Goal: Information Seeking & Learning: Learn about a topic

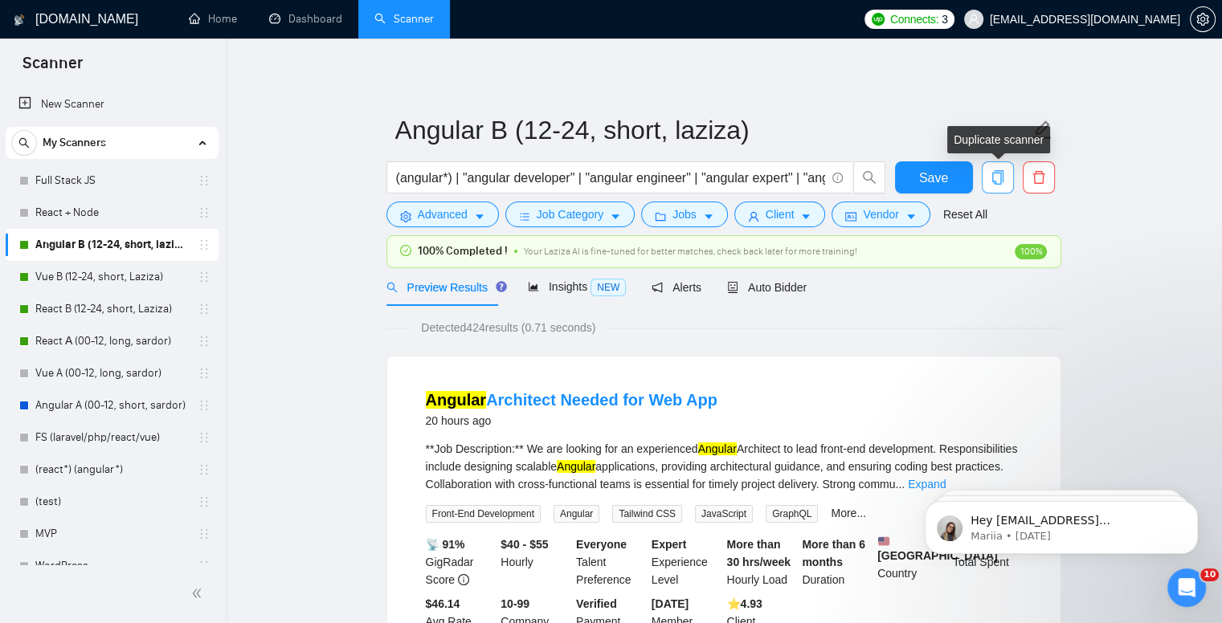
click at [999, 184] on icon "copy" at bounding box center [996, 177] width 11 height 14
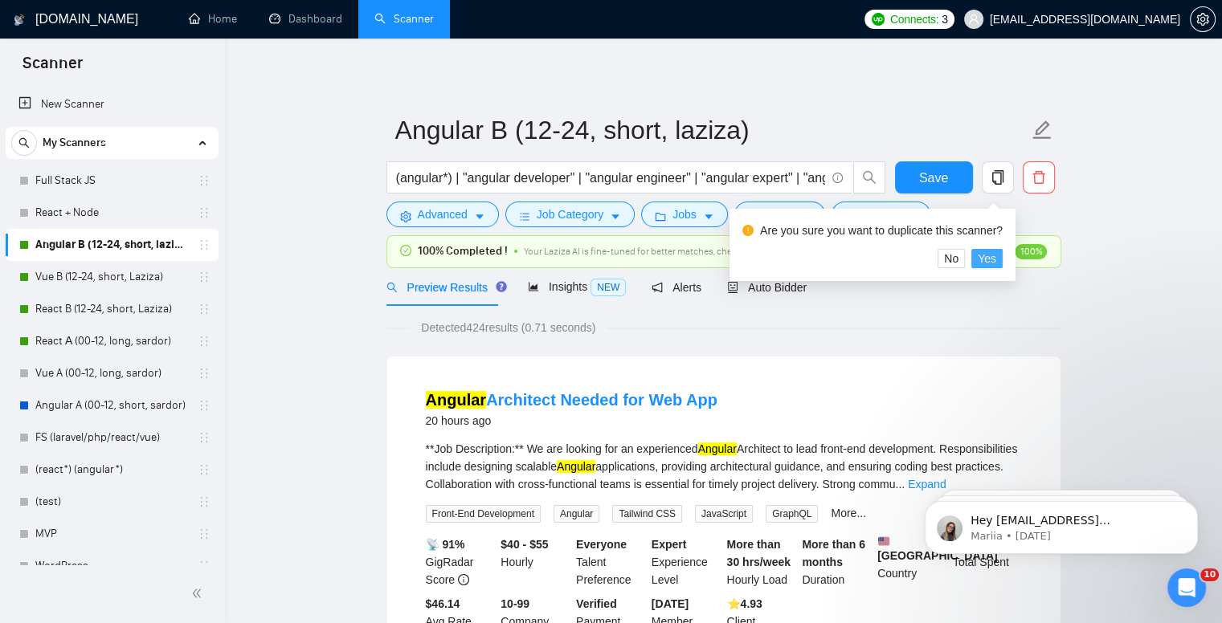
click at [983, 256] on span "Yes" at bounding box center [987, 259] width 18 height 18
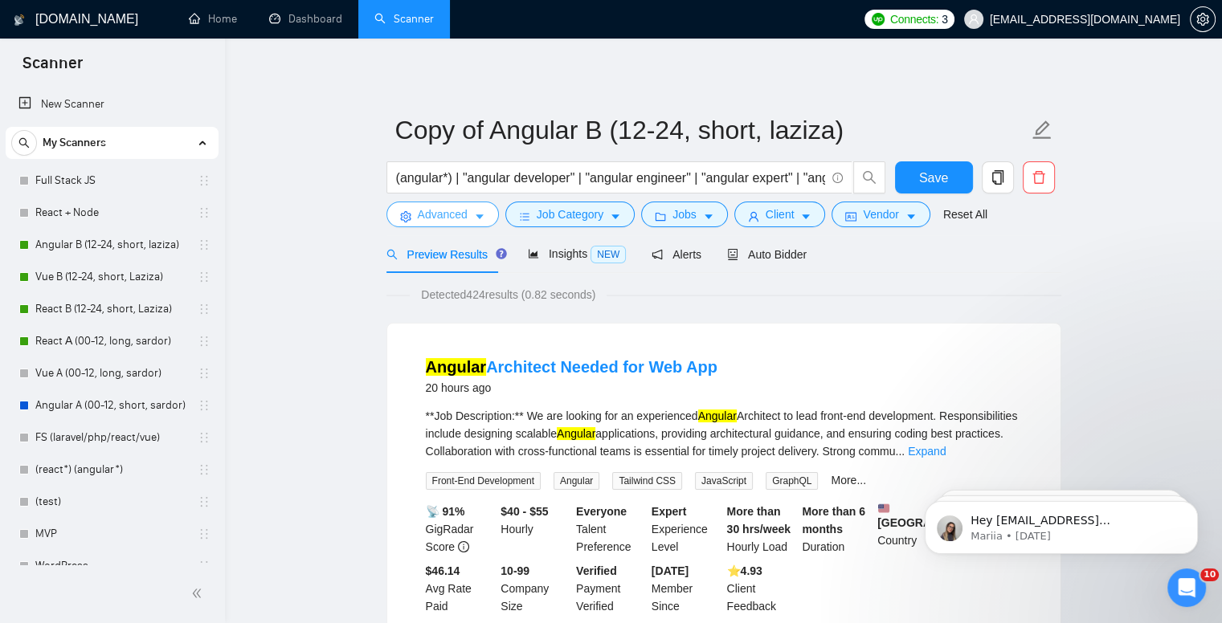
click at [482, 218] on icon "caret-down" at bounding box center [479, 216] width 11 height 11
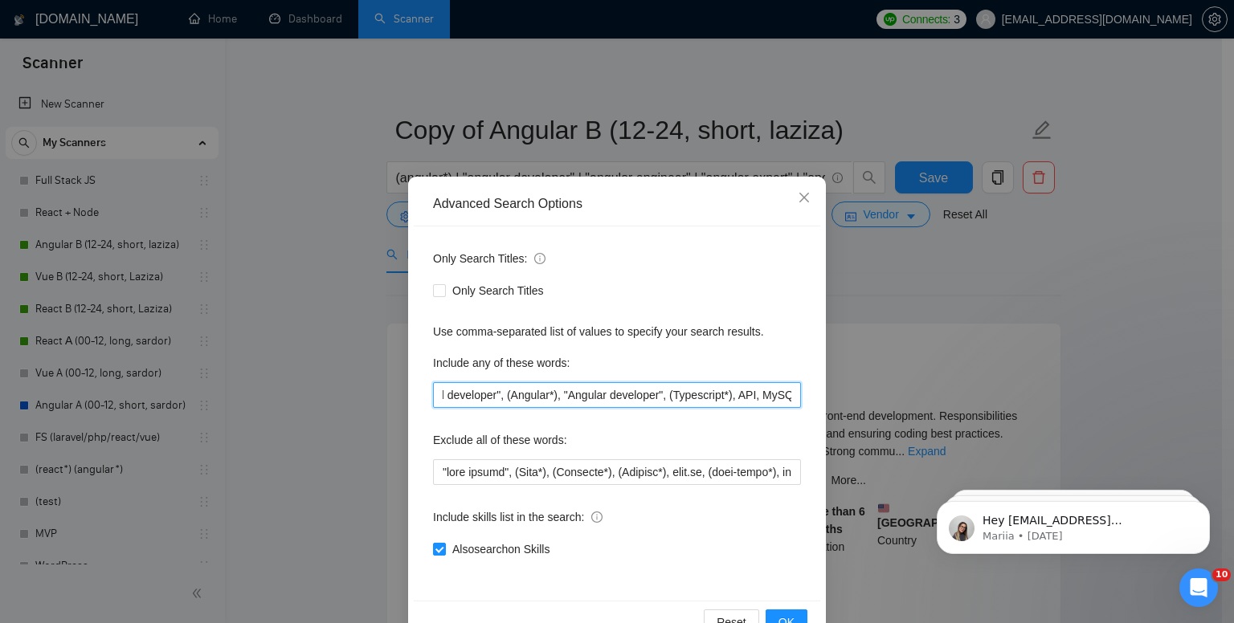
scroll to position [0, 506]
drag, startPoint x: 433, startPoint y: 394, endPoint x: 839, endPoint y: 386, distance: 406.6
click at [839, 386] on div "Advanced Search Options Only Search Titles: Only Search Titles Use comma-separa…" at bounding box center [617, 311] width 1234 height 623
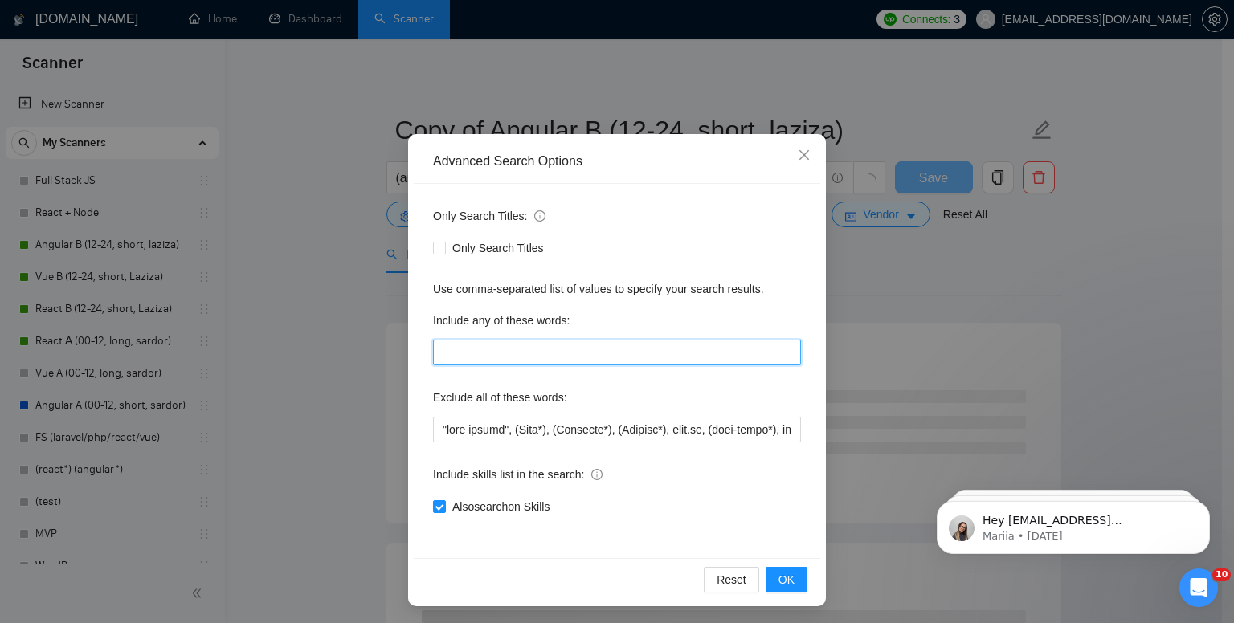
scroll to position [45, 0]
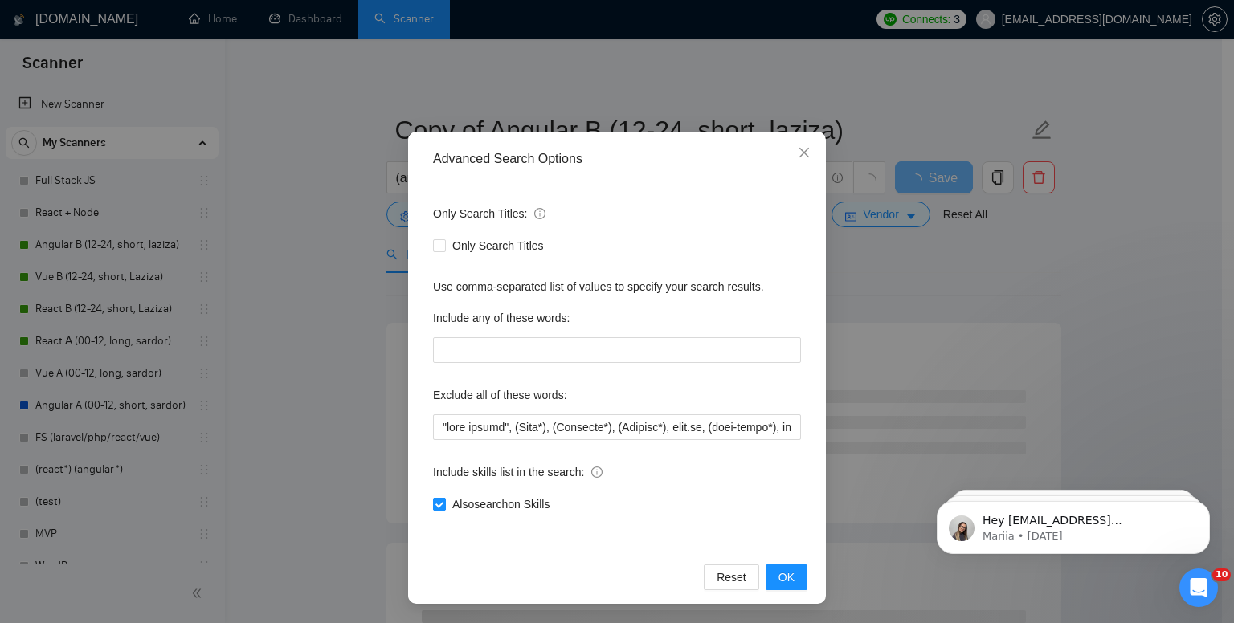
click at [433, 505] on input "Also search on Skills" at bounding box center [438, 503] width 11 height 11
checkbox input "false"
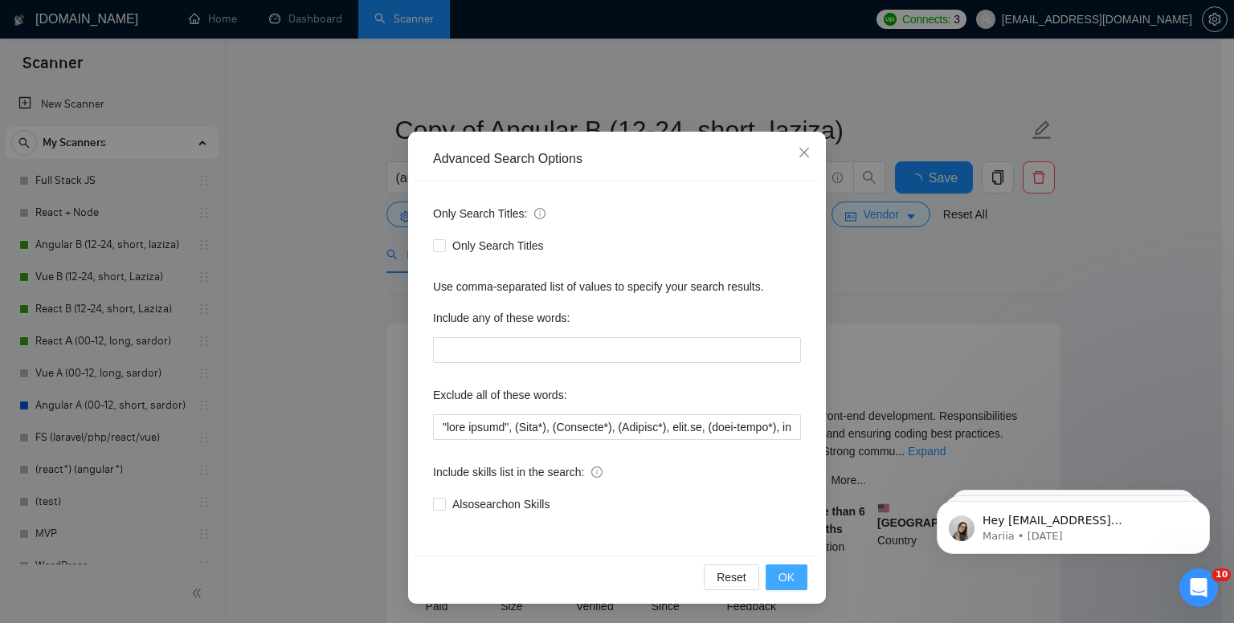
click at [790, 576] on button "OK" at bounding box center [787, 578] width 42 height 26
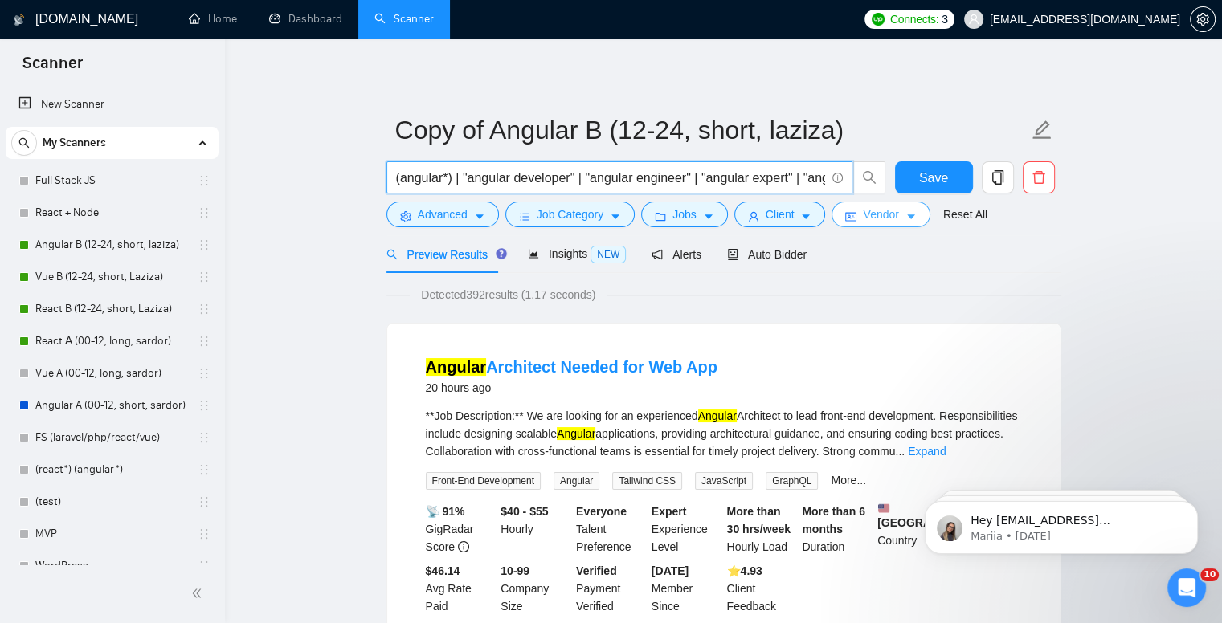
scroll to position [0, 272]
drag, startPoint x: 443, startPoint y: 182, endPoint x: 848, endPoint y: 210, distance: 405.8
click at [848, 210] on form "Copy of Angular B (12-24, short, laziza) (angular*) | "angular developer" | "an…" at bounding box center [723, 169] width 675 height 131
click at [778, 183] on input "(angular*) | "angular developer" | "angular engineer" | "angular expert" | "ang…" at bounding box center [610, 178] width 429 height 20
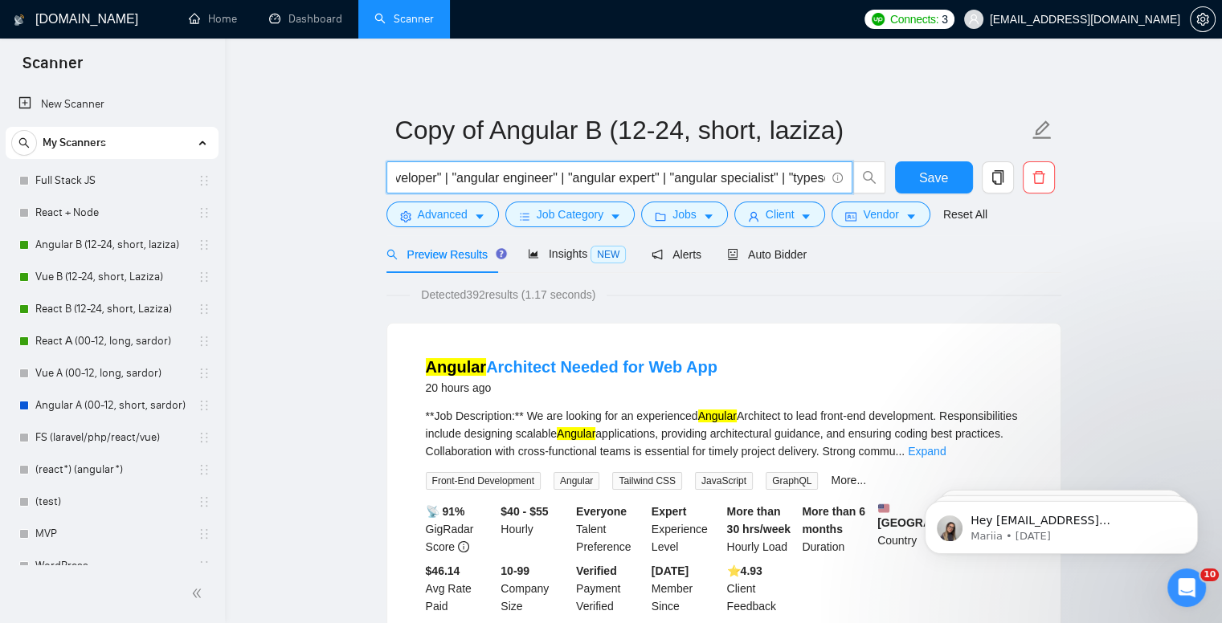
scroll to position [0, 272]
drag, startPoint x: 451, startPoint y: 179, endPoint x: 856, endPoint y: 174, distance: 404.1
click at [864, 176] on span "(angular*) | "angular developer" | "angular engineer" | "angular expert" | "ang…" at bounding box center [636, 177] width 500 height 32
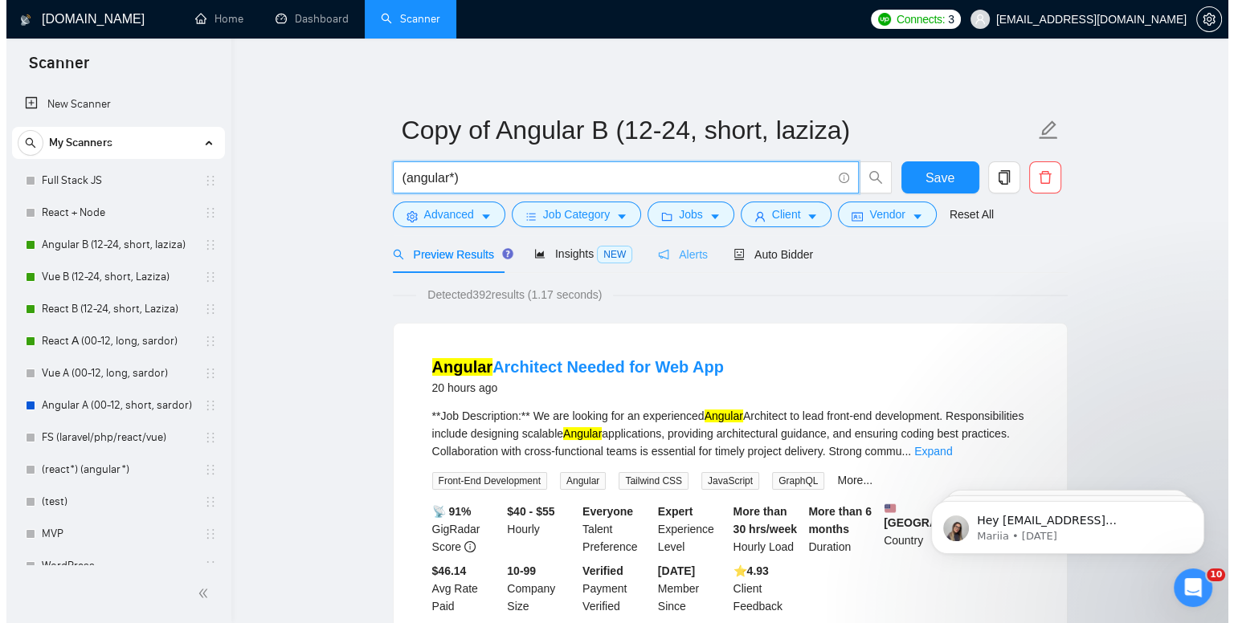
scroll to position [0, 0]
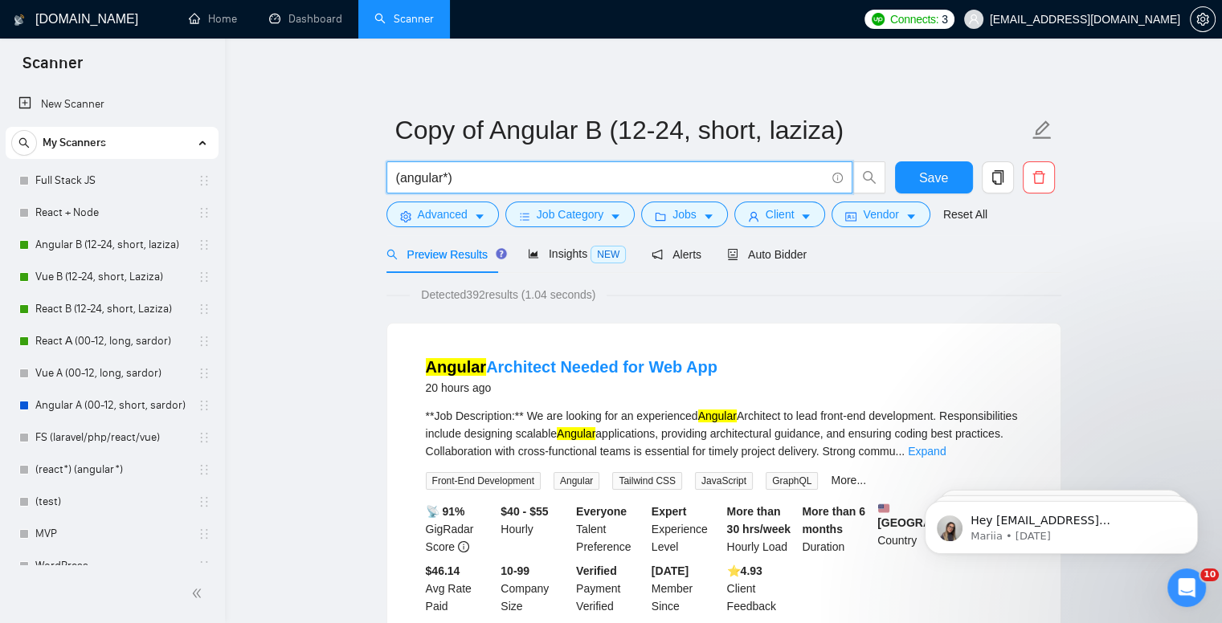
type input "(angular*)"
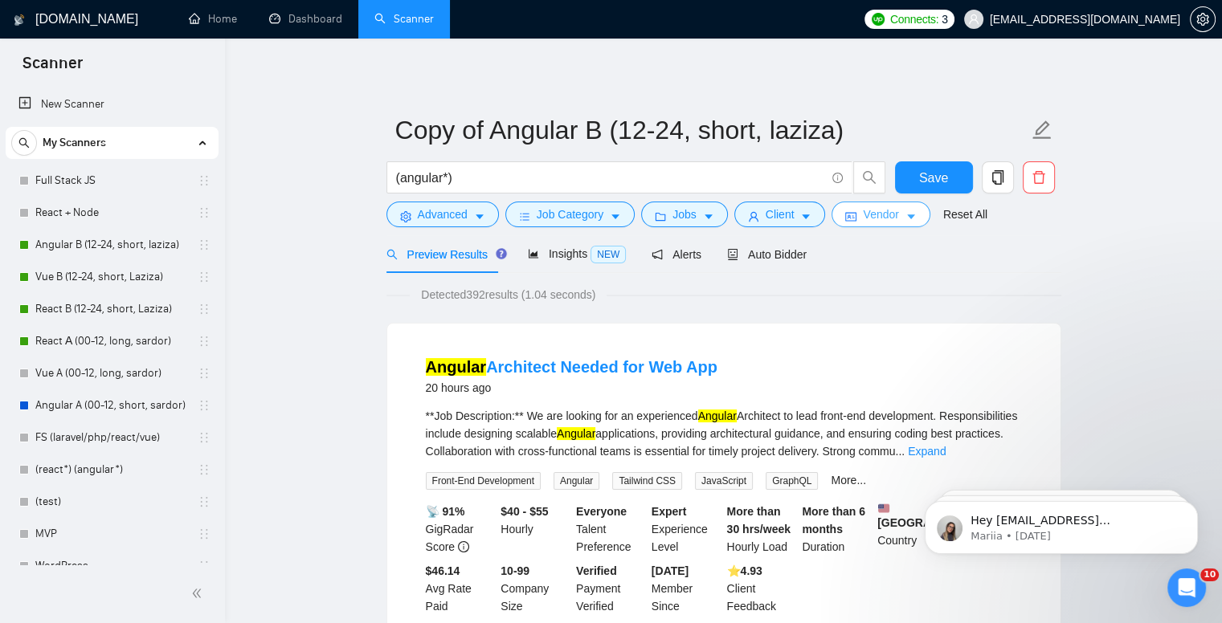
click at [865, 214] on span "Vendor" at bounding box center [880, 215] width 35 height 18
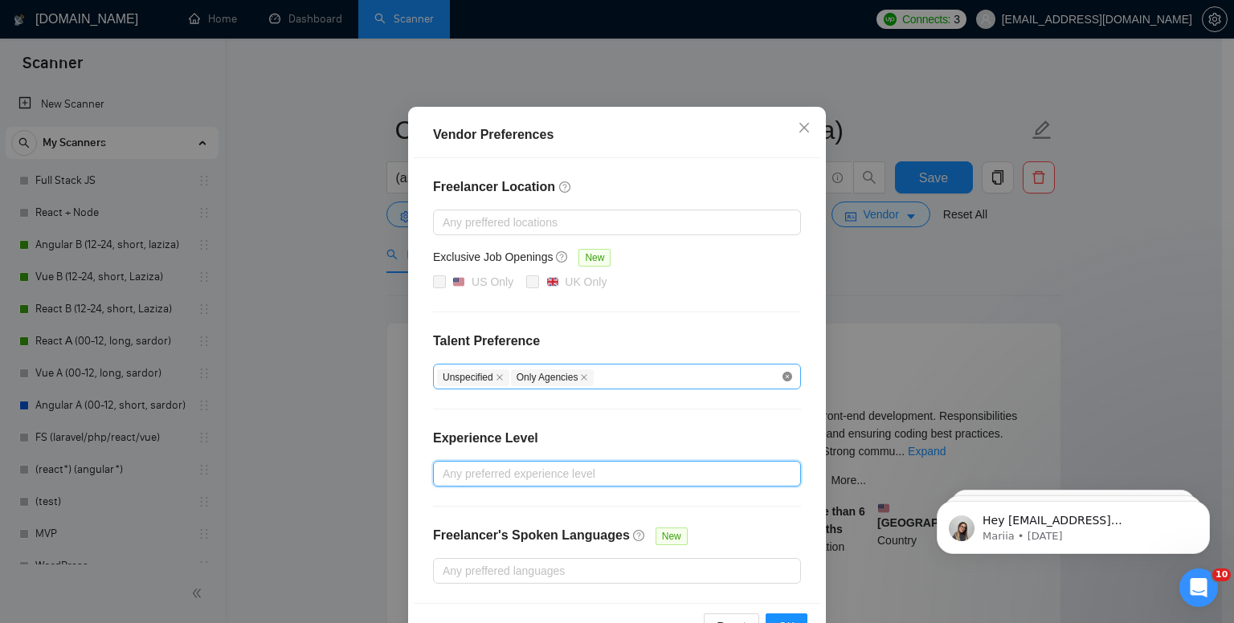
scroll to position [119, 0]
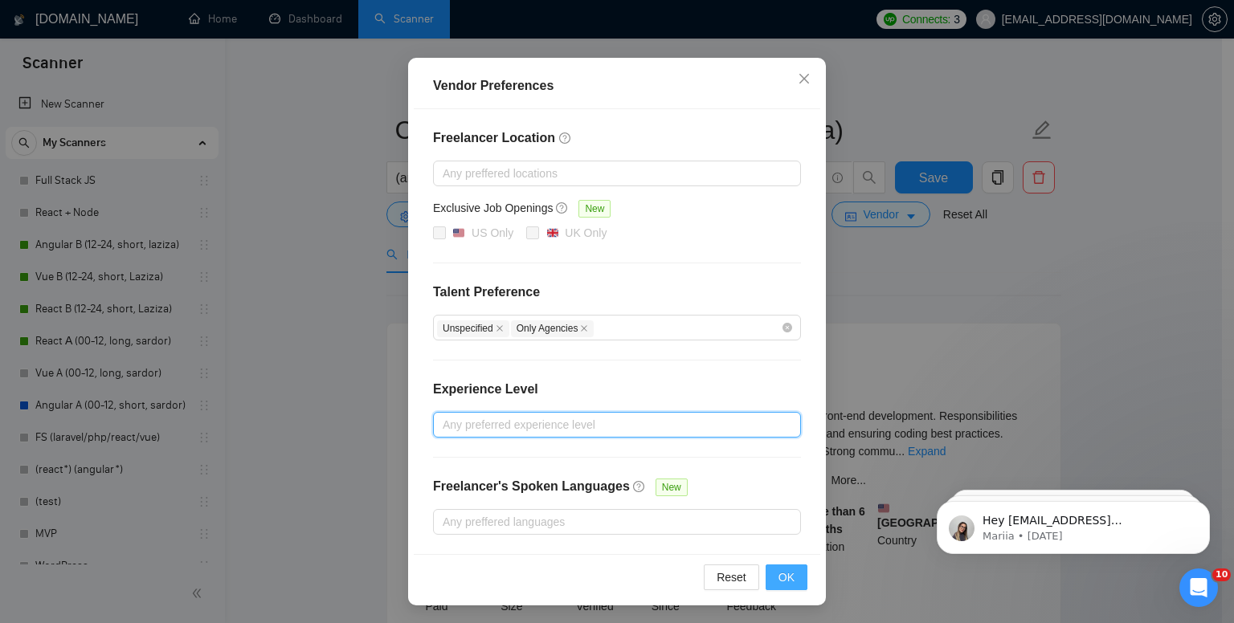
click at [779, 578] on span "OK" at bounding box center [786, 578] width 16 height 18
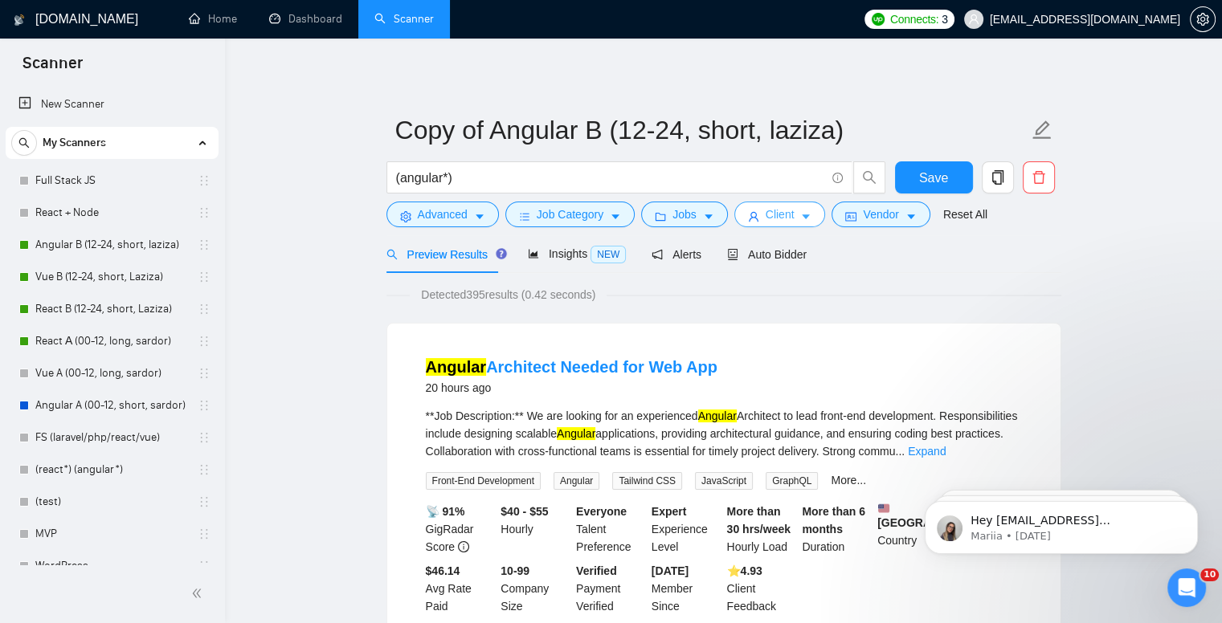
click at [780, 221] on span "Client" at bounding box center [780, 215] width 29 height 18
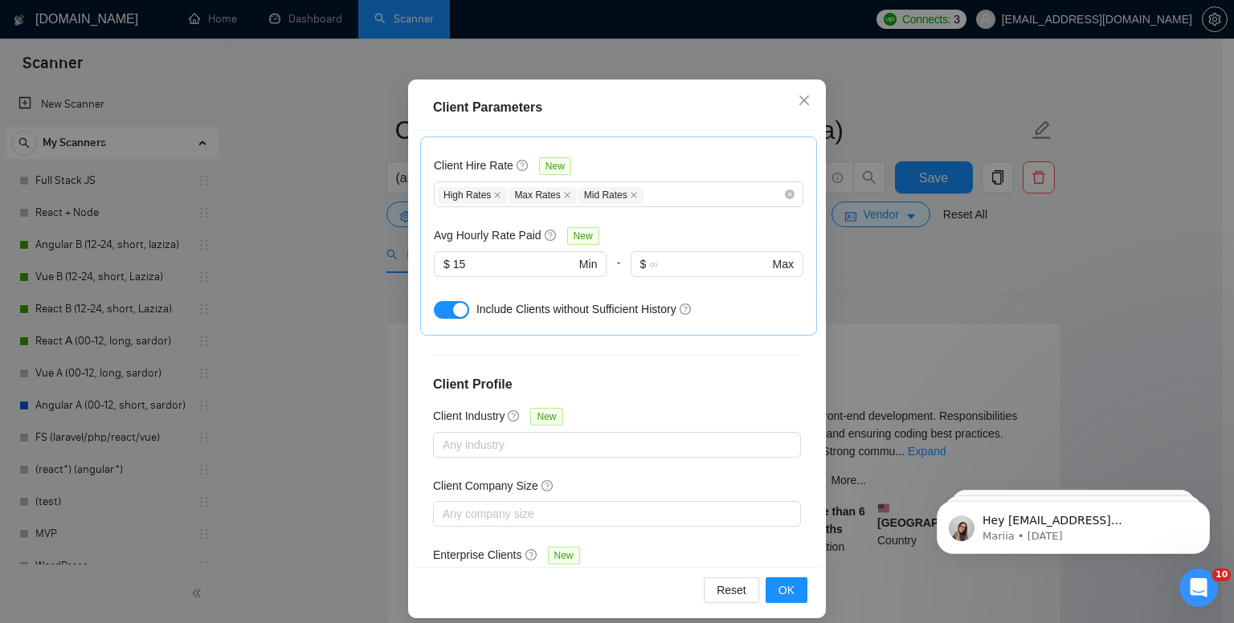
scroll to position [104, 0]
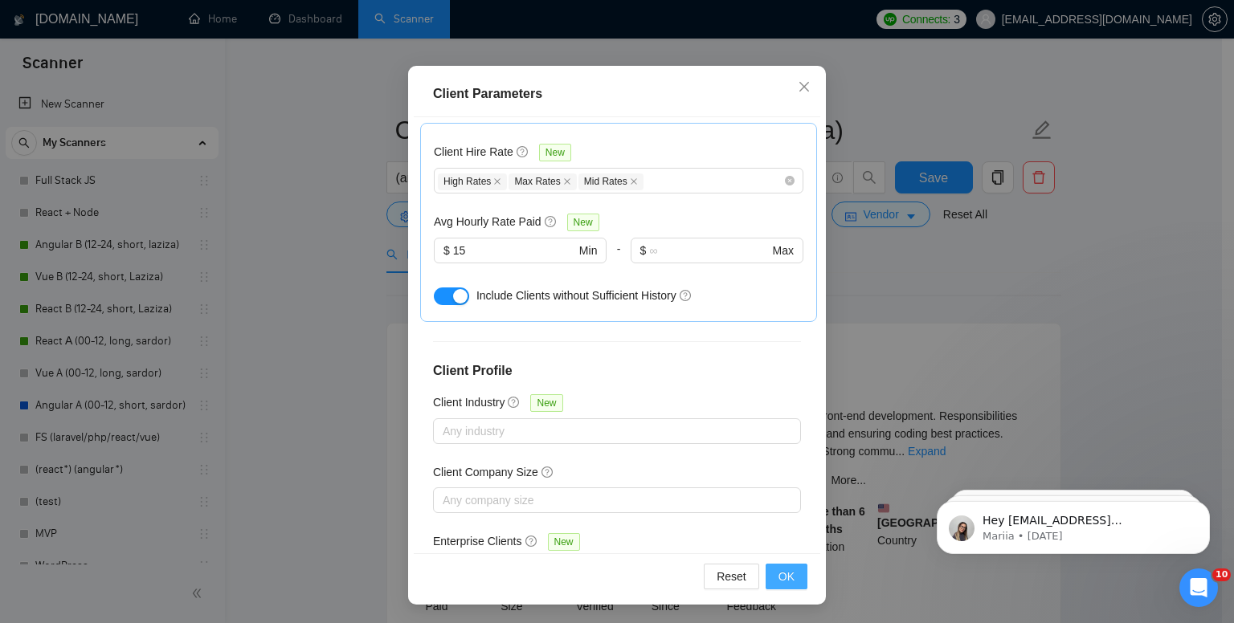
click at [779, 574] on span "OK" at bounding box center [786, 577] width 16 height 18
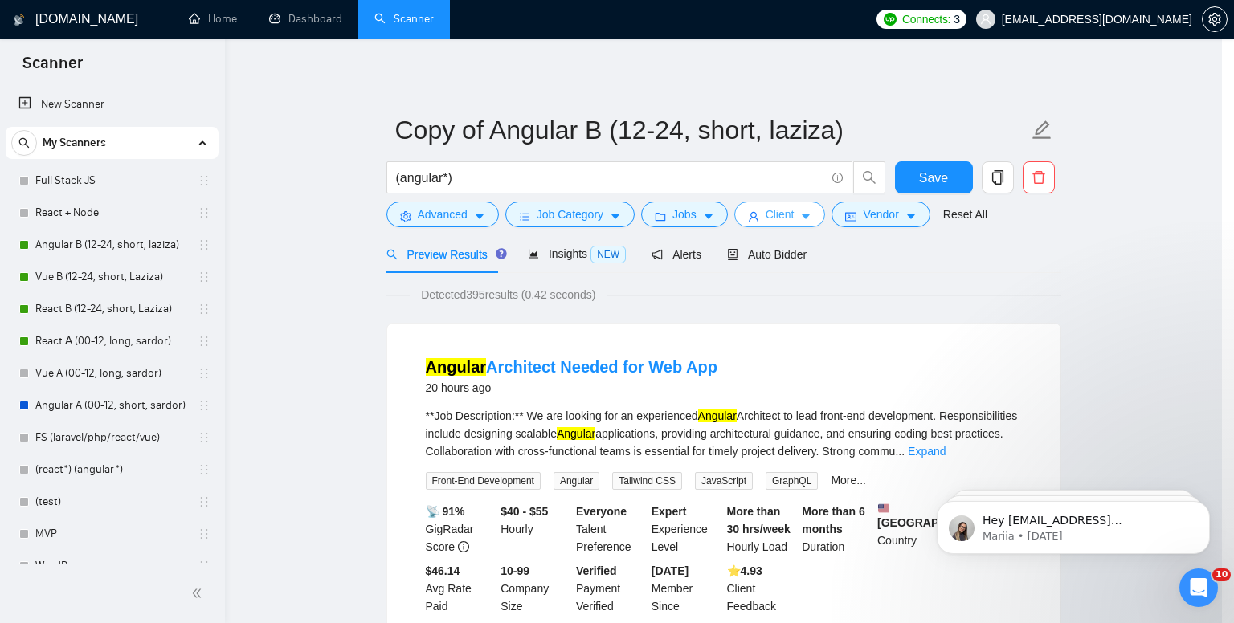
scroll to position [0, 0]
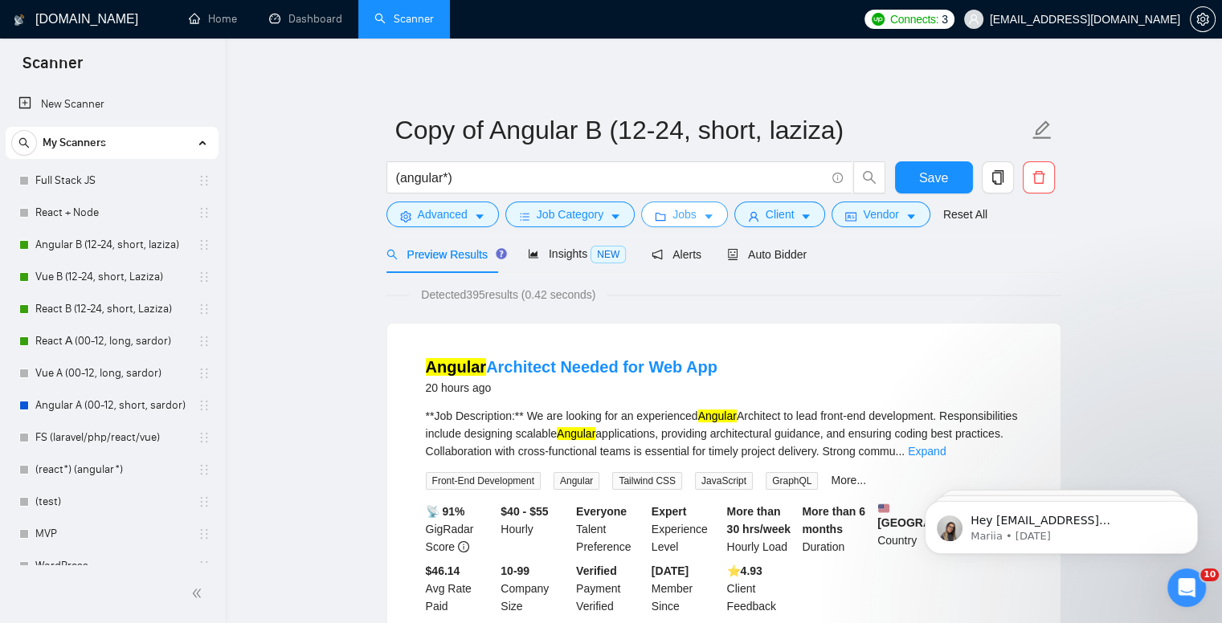
click at [708, 213] on icon "caret-down" at bounding box center [708, 216] width 11 height 11
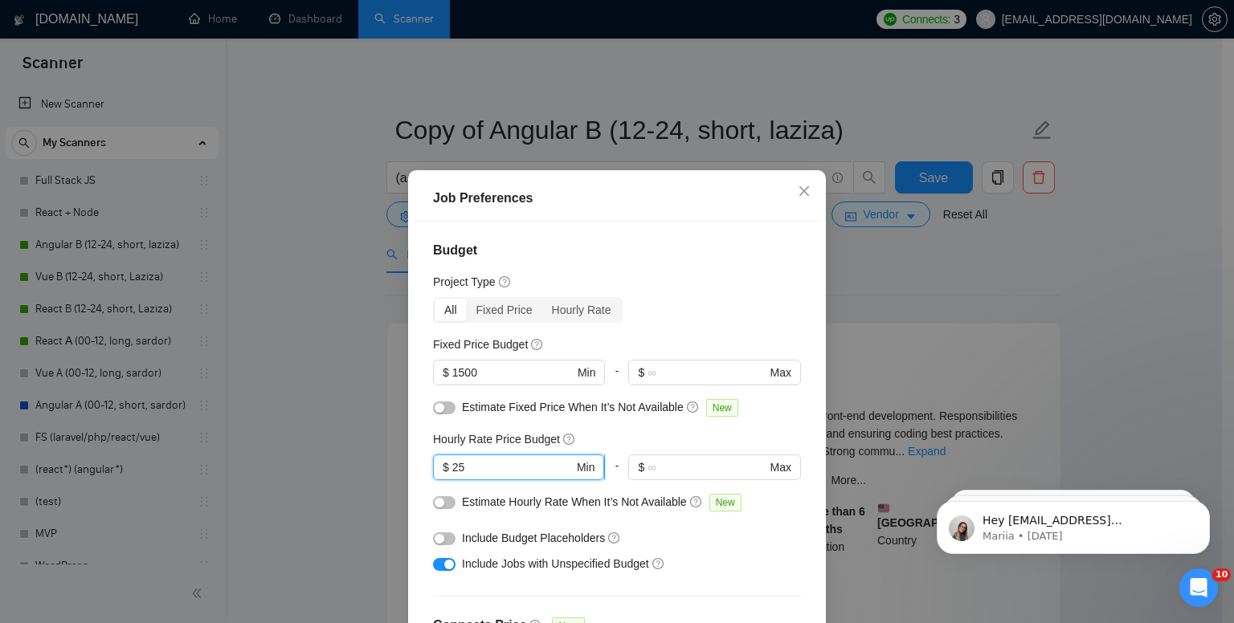
click at [476, 465] on input "25" at bounding box center [512, 468] width 121 height 18
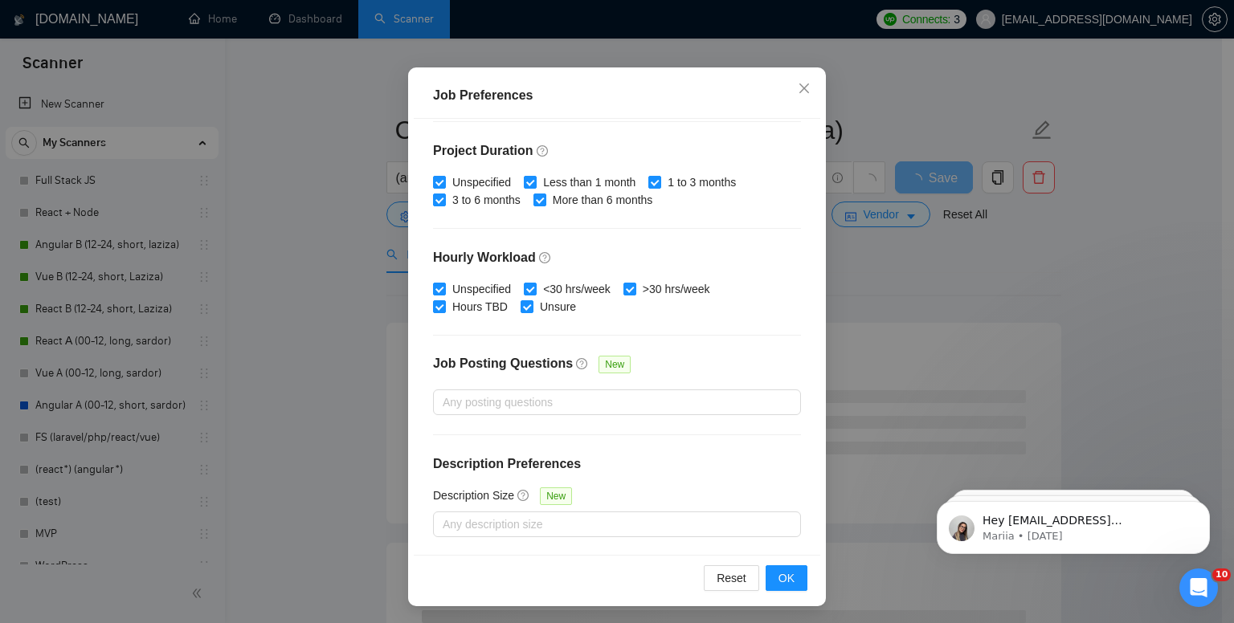
scroll to position [104, 0]
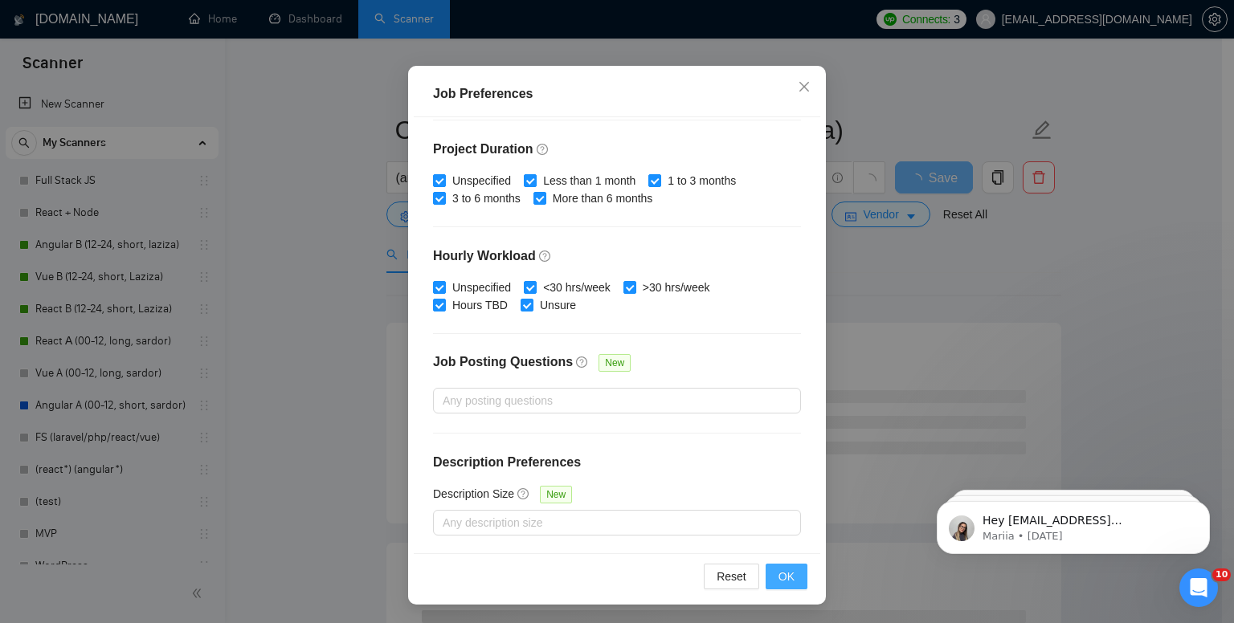
type input "20"
click at [790, 576] on button "OK" at bounding box center [787, 577] width 42 height 26
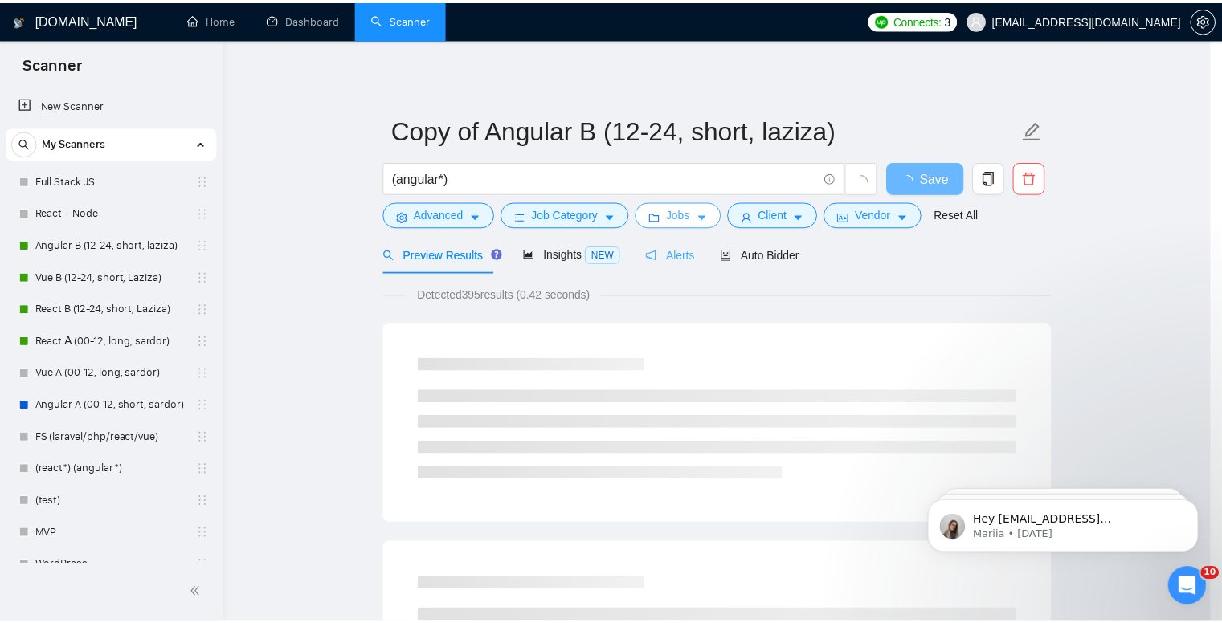
scroll to position [0, 0]
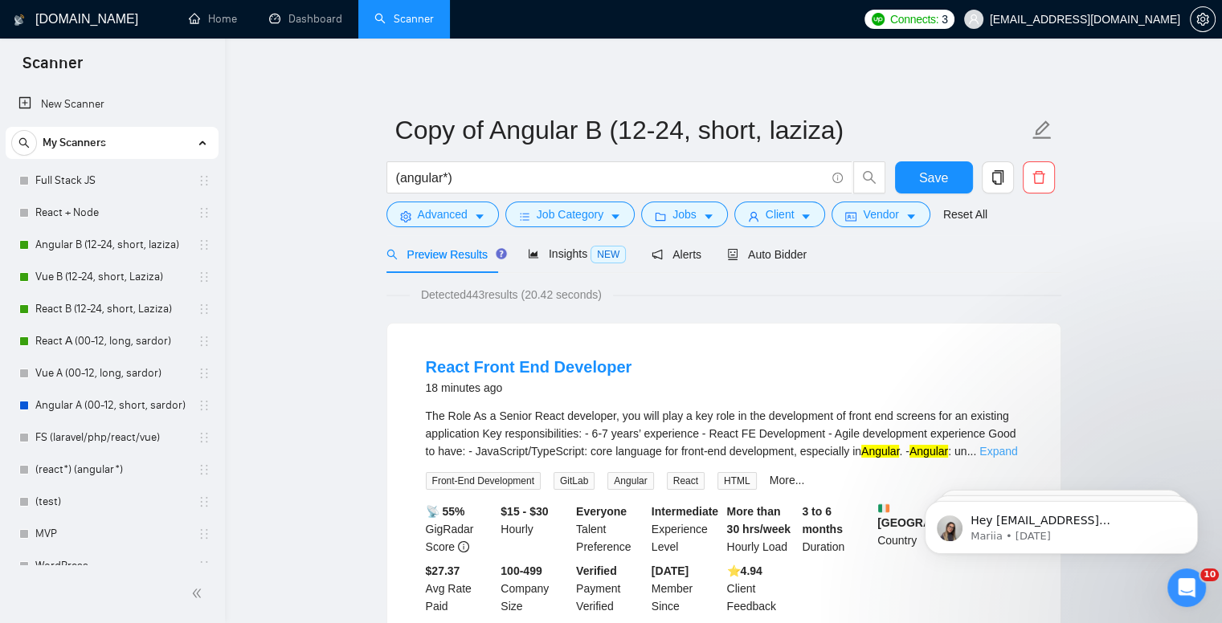
click at [998, 457] on link "Expand" at bounding box center [998, 451] width 38 height 13
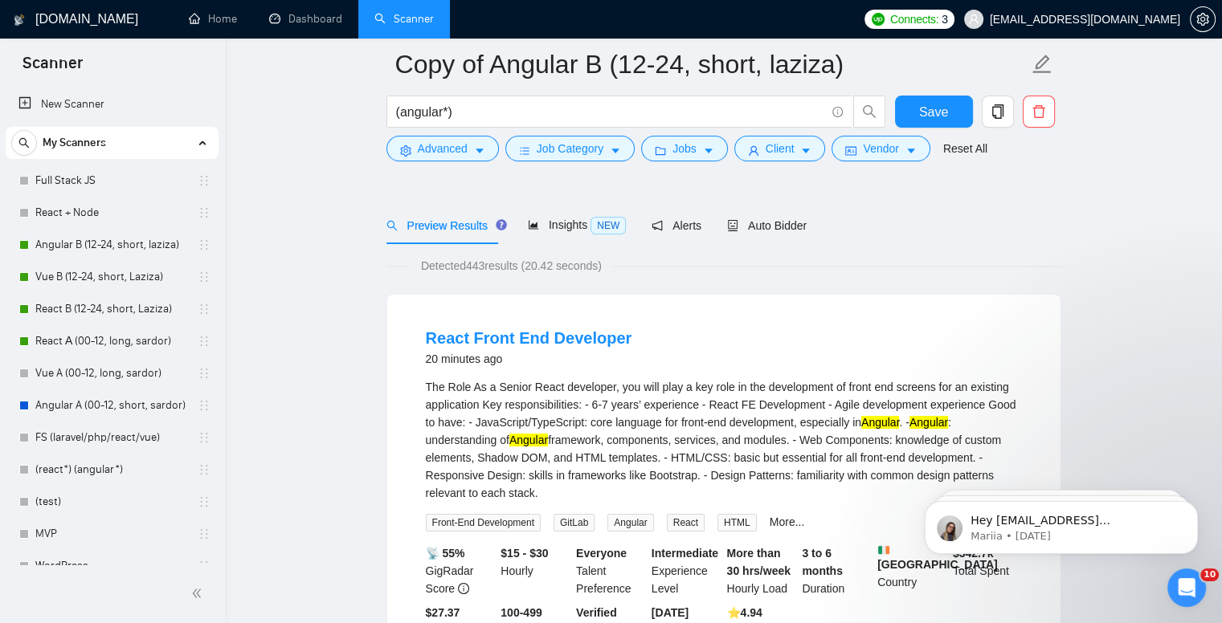
scroll to position [80, 0]
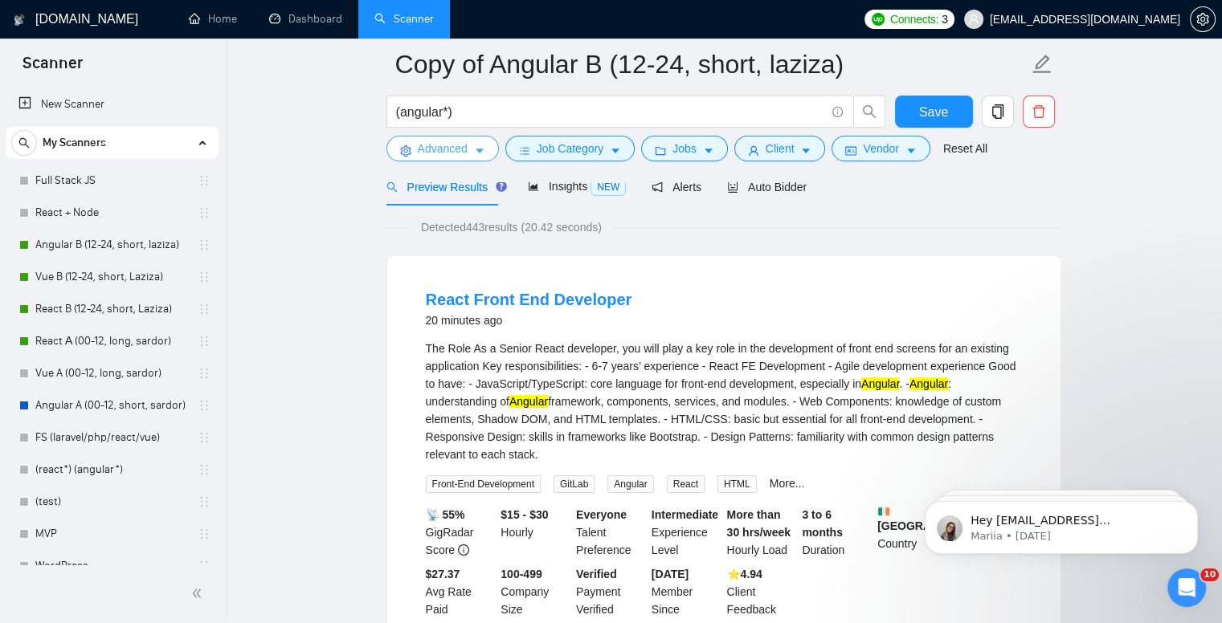
click at [479, 145] on icon "caret-down" at bounding box center [479, 150] width 11 height 11
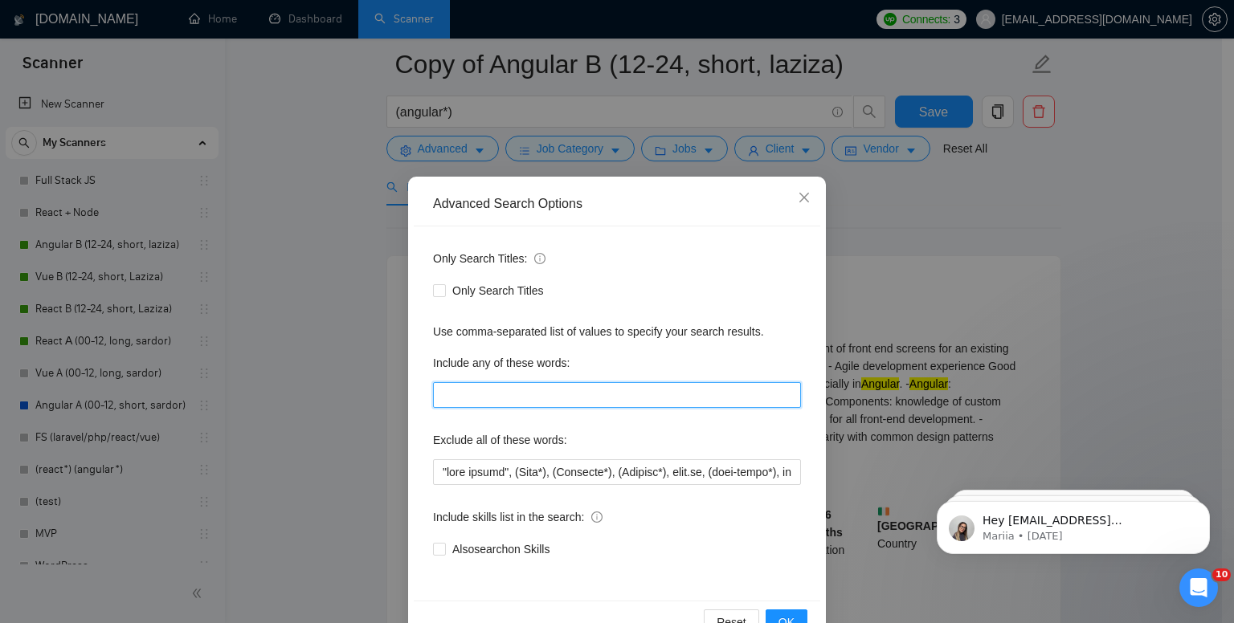
click at [500, 392] on input "text" at bounding box center [617, 395] width 368 height 26
click at [549, 112] on div "Advanced Search Options Only Search Titles: Only Search Titles Use comma-separa…" at bounding box center [617, 311] width 1234 height 623
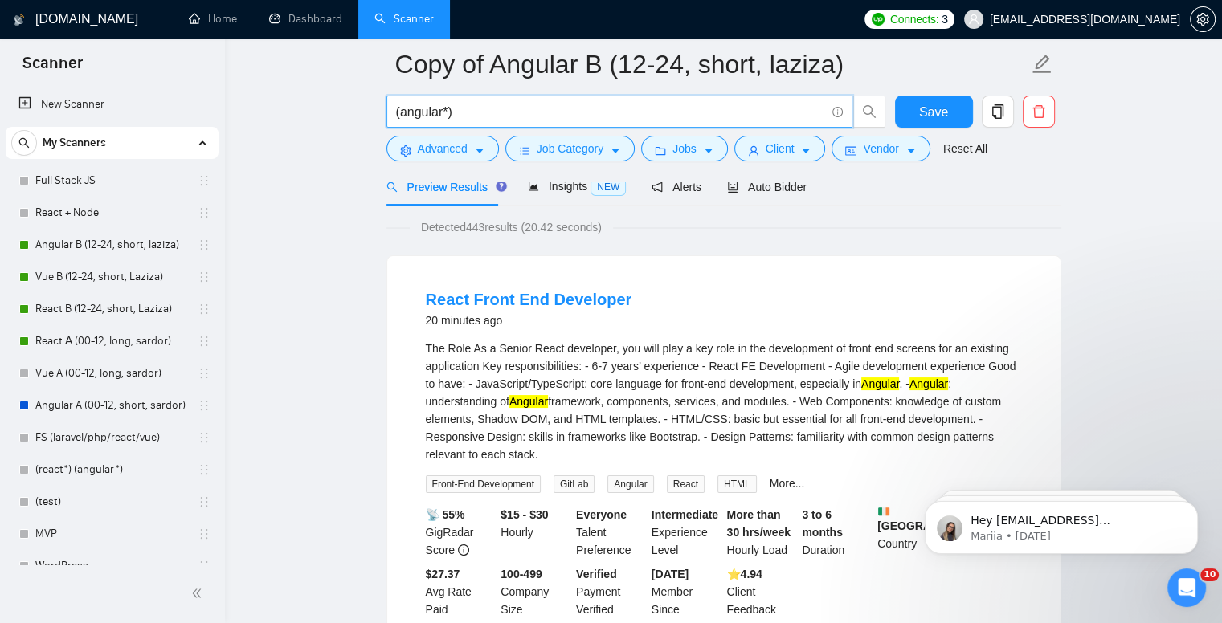
click at [549, 112] on input "(angular*)" at bounding box center [610, 112] width 429 height 20
paste input "| "angular developer" | "angular engineer" | "angular expert" | "angular specia…"
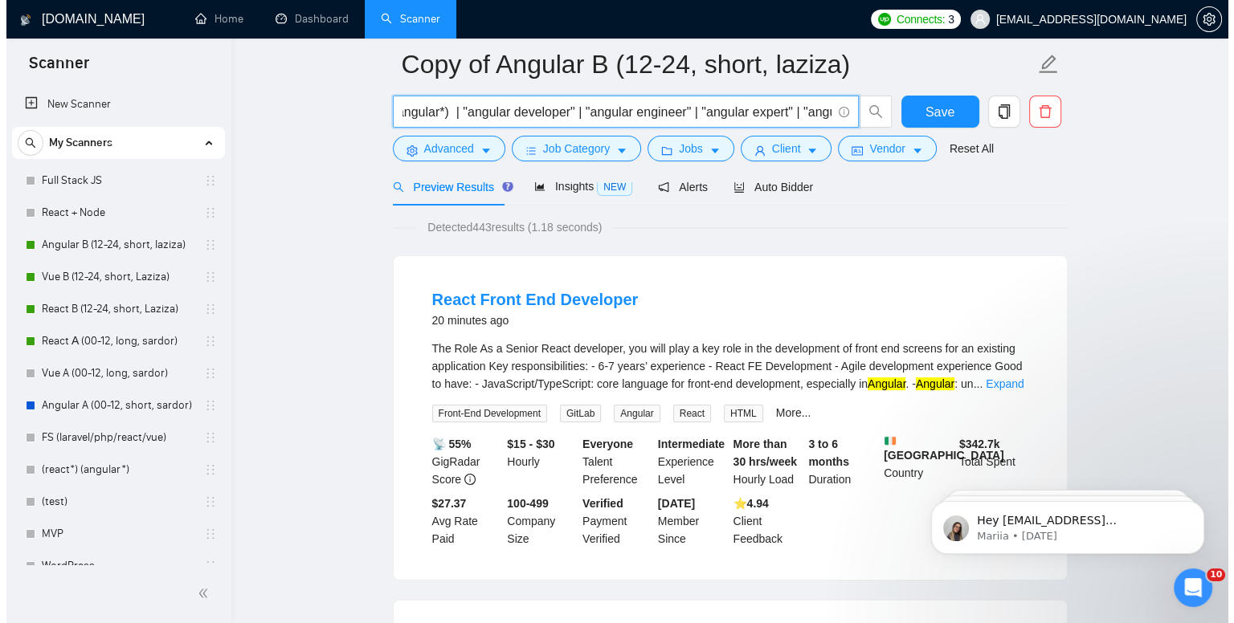
scroll to position [0, 0]
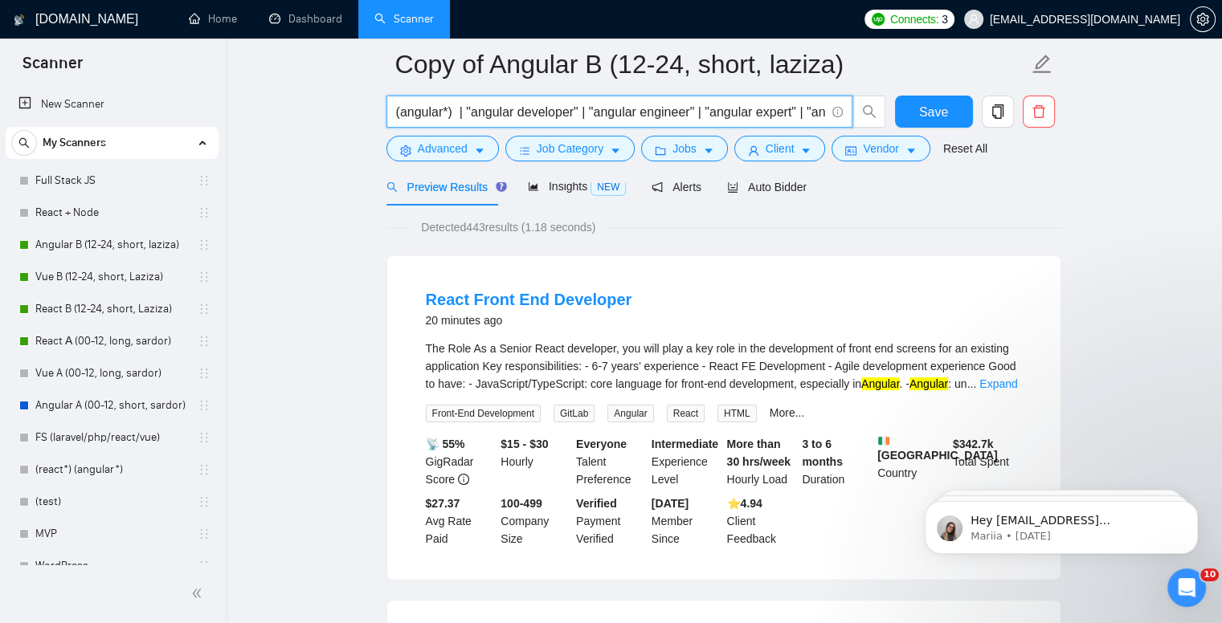
click at [454, 113] on input "(angular*) | "angular developer" | "angular engineer" | "angular expert" | "ang…" at bounding box center [610, 112] width 429 height 20
type input "(angular*) | "angular developer" | "angular engineer" | "angular expert" | "ang…"
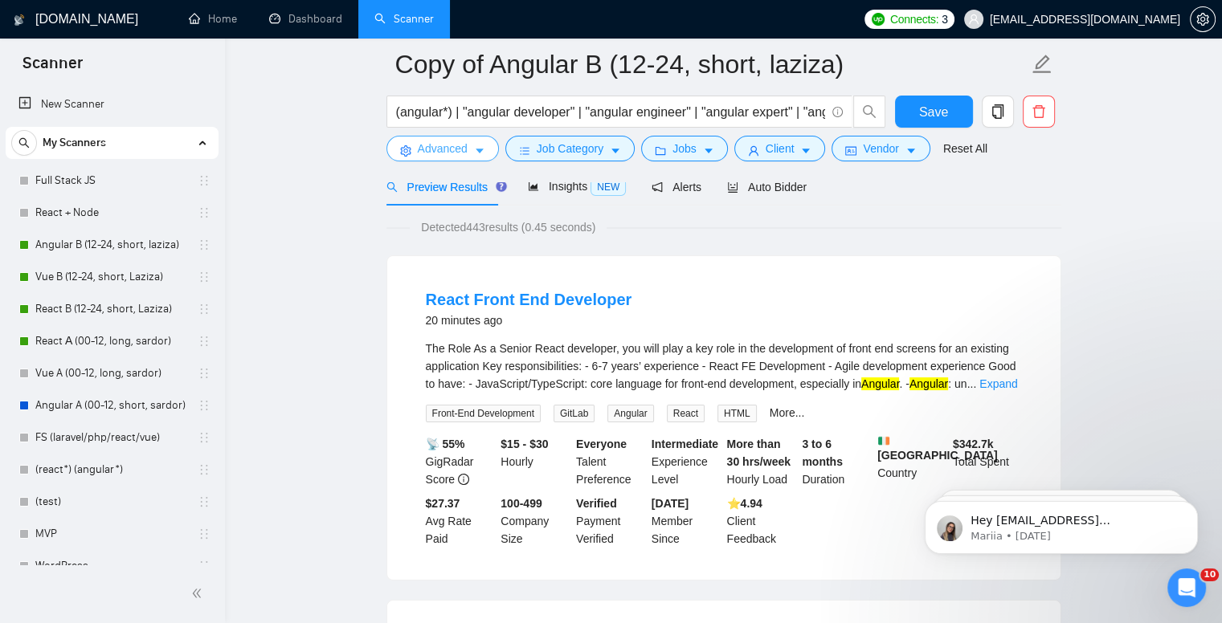
click at [434, 155] on span "Advanced" at bounding box center [443, 149] width 50 height 18
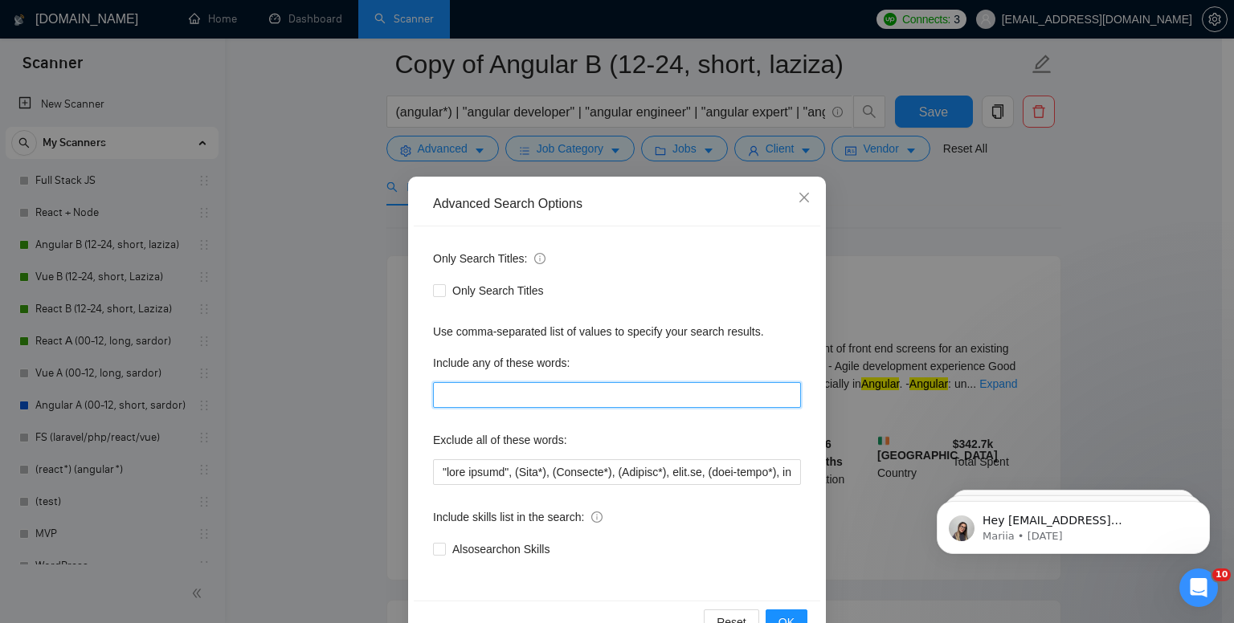
click at [455, 403] on input "text" at bounding box center [617, 395] width 368 height 26
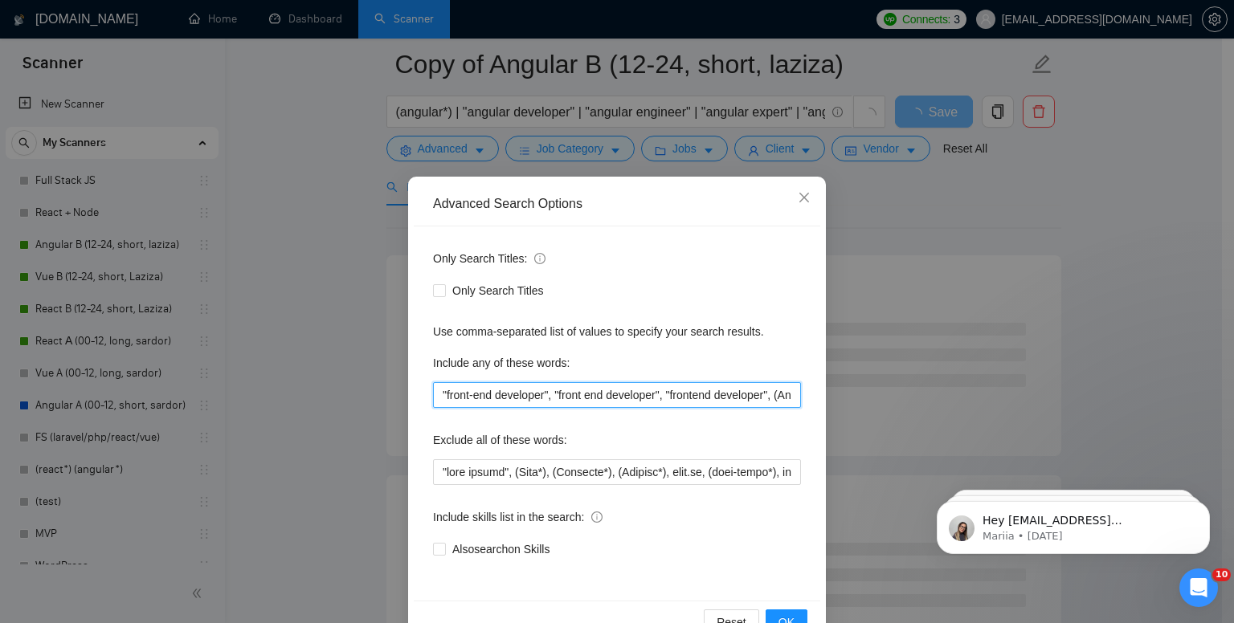
click at [765, 406] on input ""front-end developer", "front end developer", "frontend developer", (Angular*),…" at bounding box center [617, 395] width 368 height 26
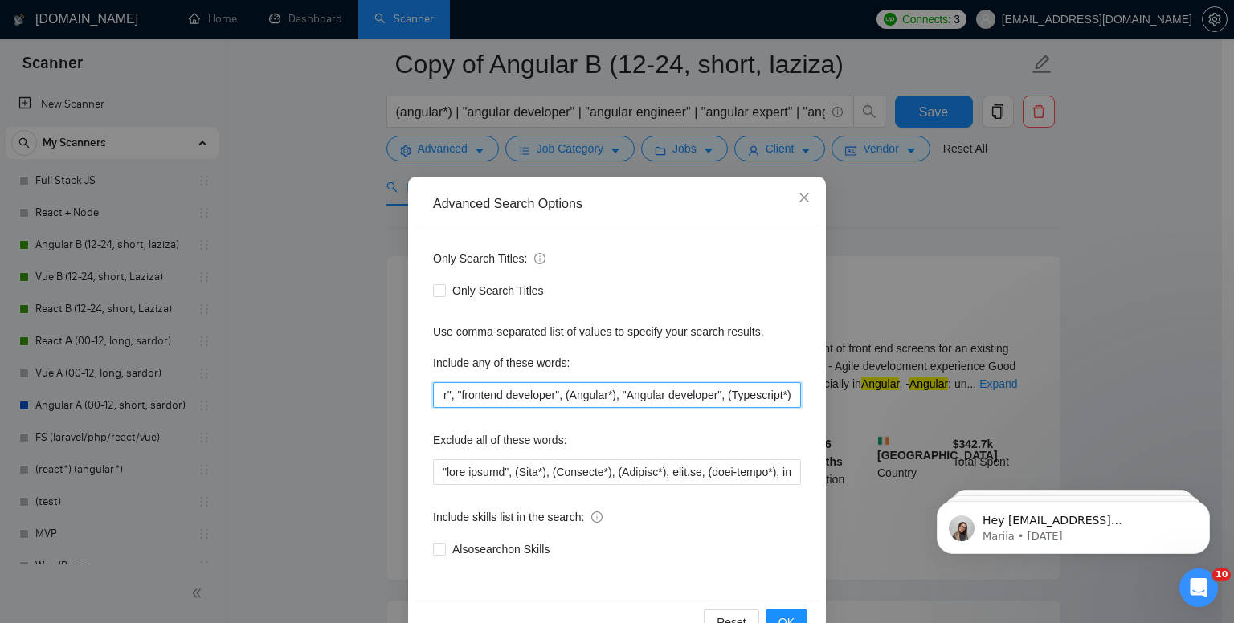
scroll to position [0, 215]
type input ""front-end developer", "front end developer", "frontend developer", (Angular*),…"
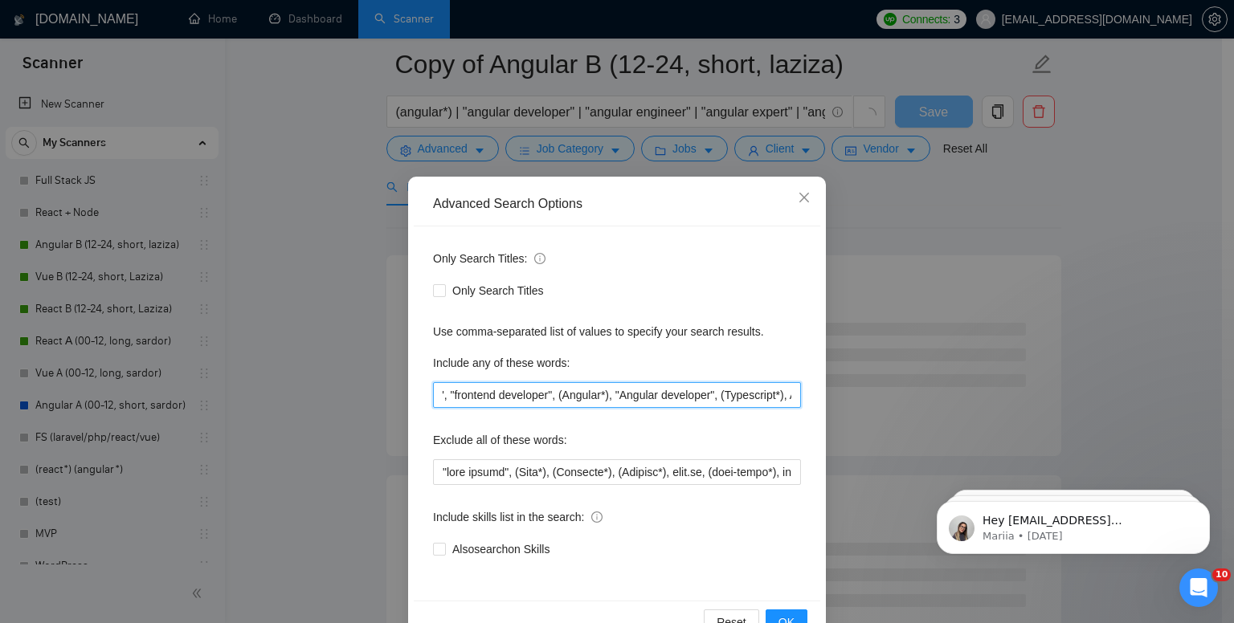
click at [725, 398] on input ""front-end developer", "front end developer", "frontend developer", (Angular*),…" at bounding box center [617, 395] width 368 height 26
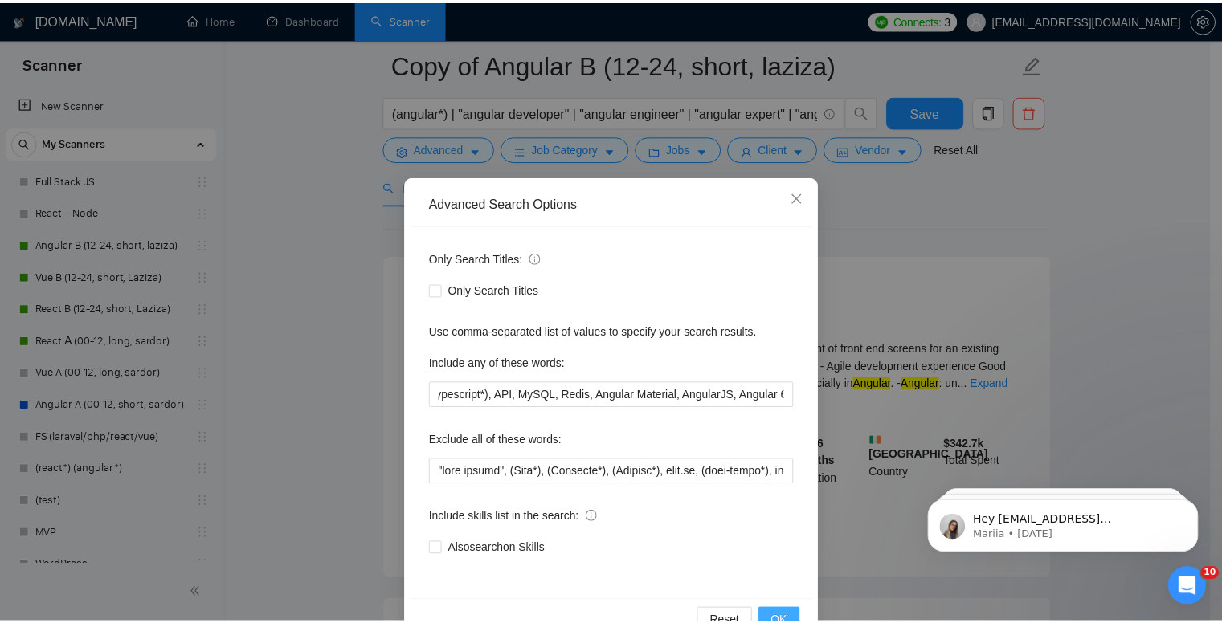
scroll to position [0, 0]
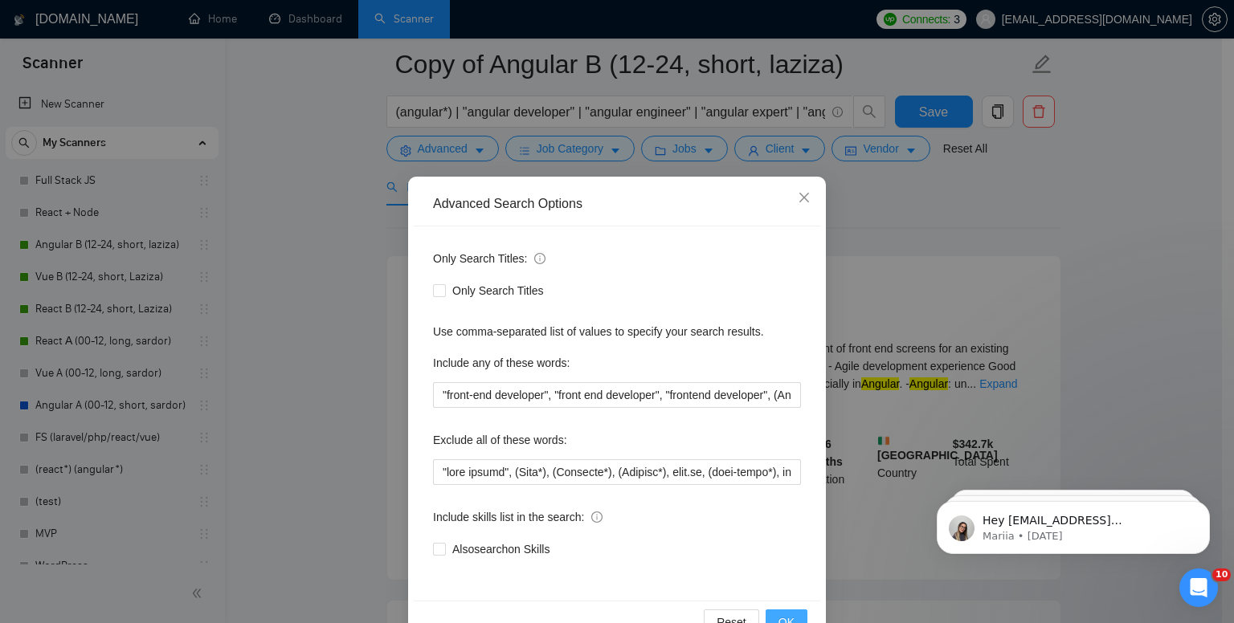
click at [782, 614] on span "OK" at bounding box center [786, 623] width 16 height 18
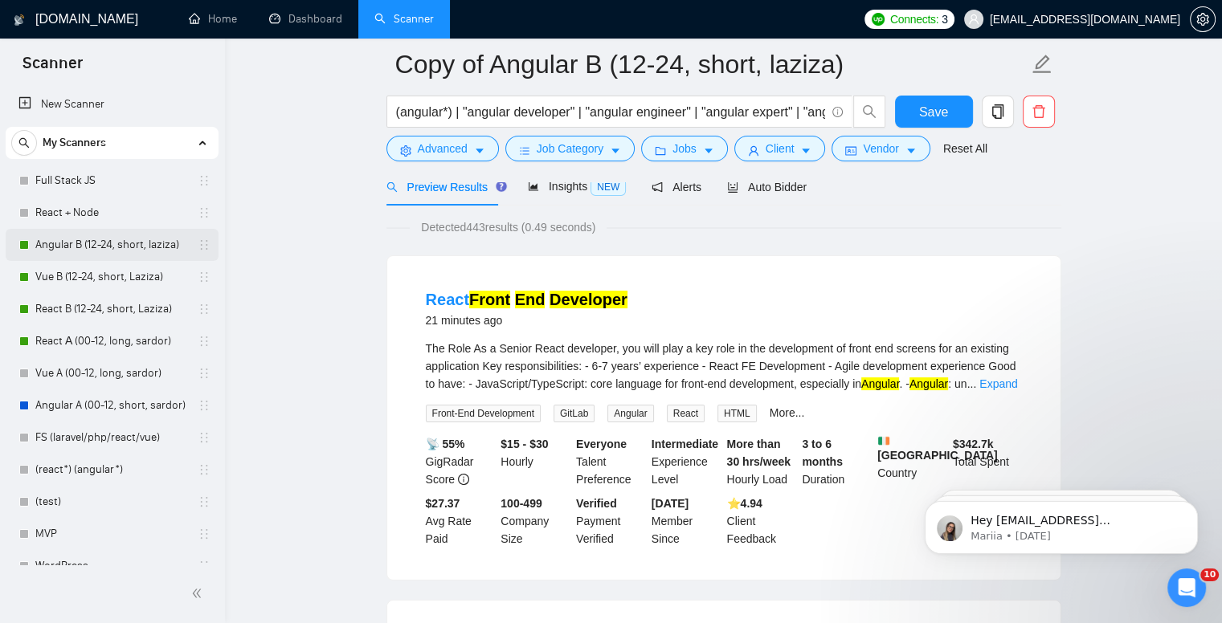
click at [60, 247] on link "Angular B (12-24, short, laziza)" at bounding box center [111, 245] width 153 height 32
click at [922, 116] on span "Save" at bounding box center [933, 112] width 29 height 20
click at [98, 251] on link "Angular B (12-24, short, laziza)" at bounding box center [111, 245] width 153 height 32
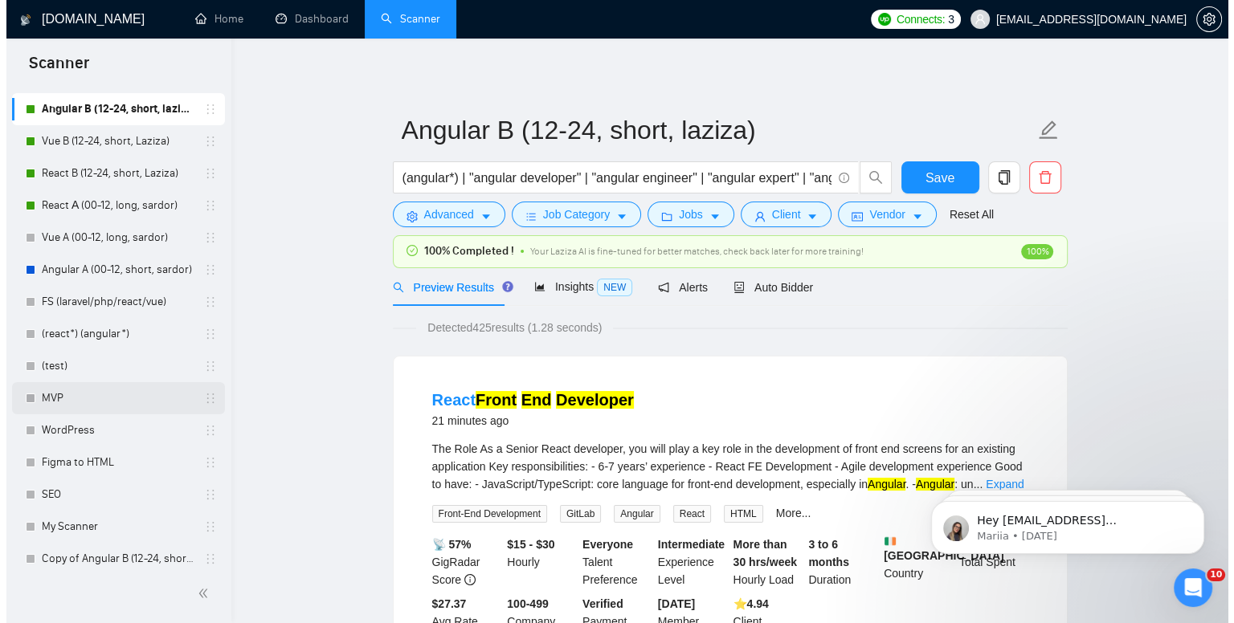
scroll to position [145, 0]
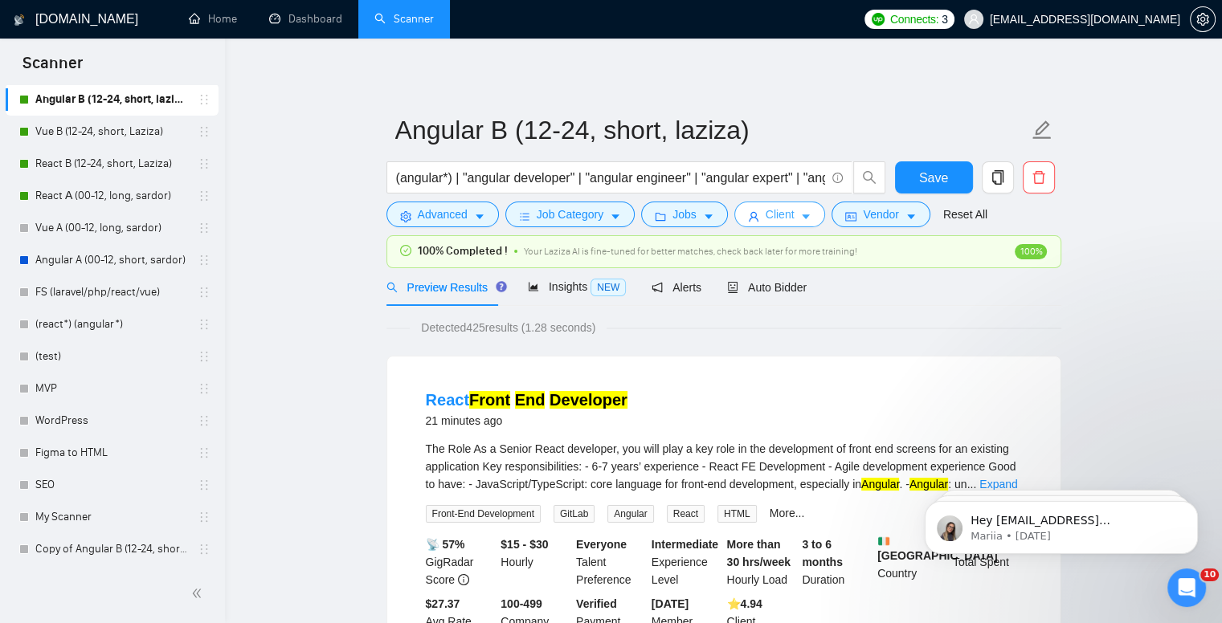
click at [784, 215] on span "Client" at bounding box center [780, 215] width 29 height 18
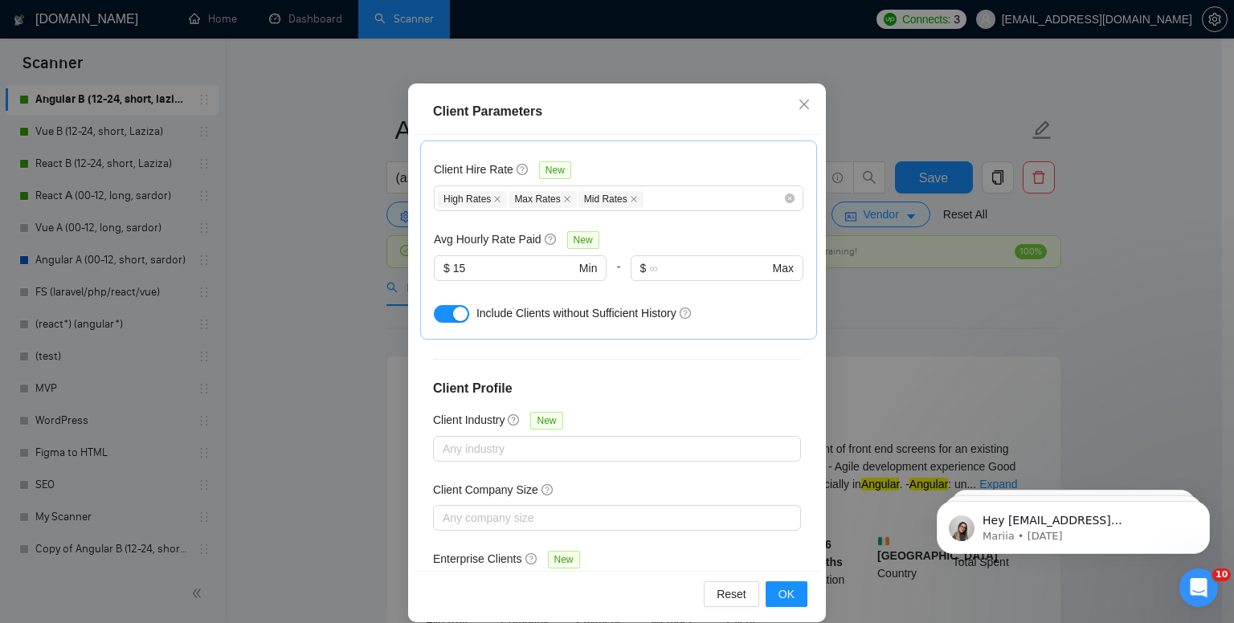
scroll to position [104, 0]
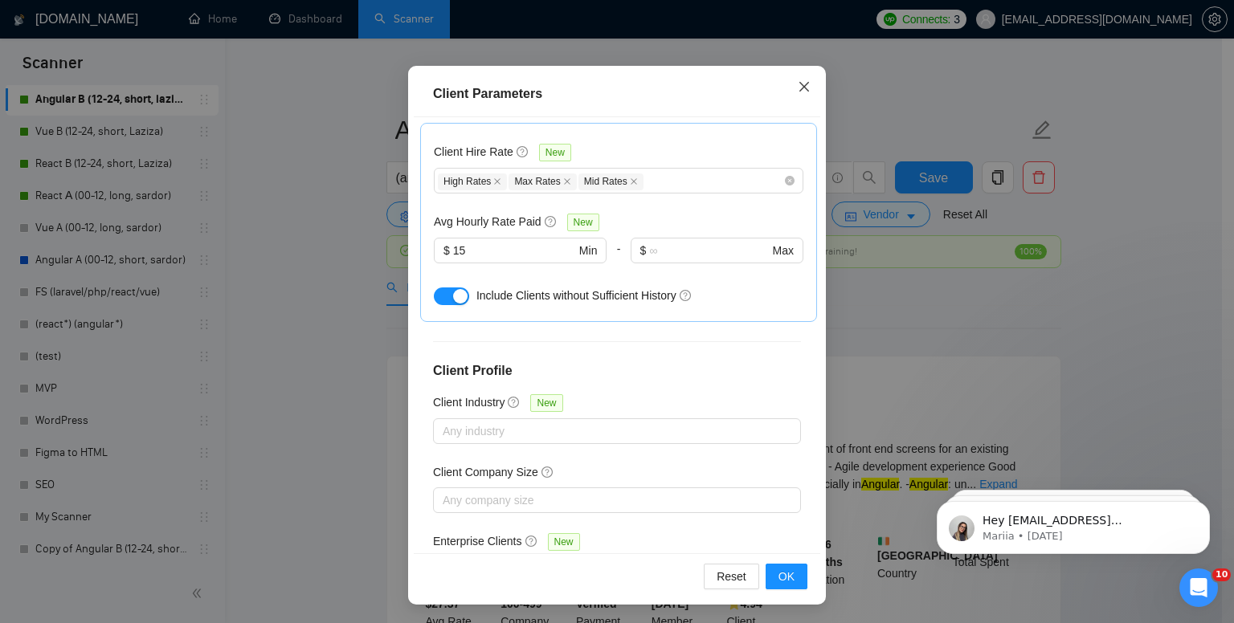
click at [798, 88] on icon "close" at bounding box center [804, 86] width 13 height 13
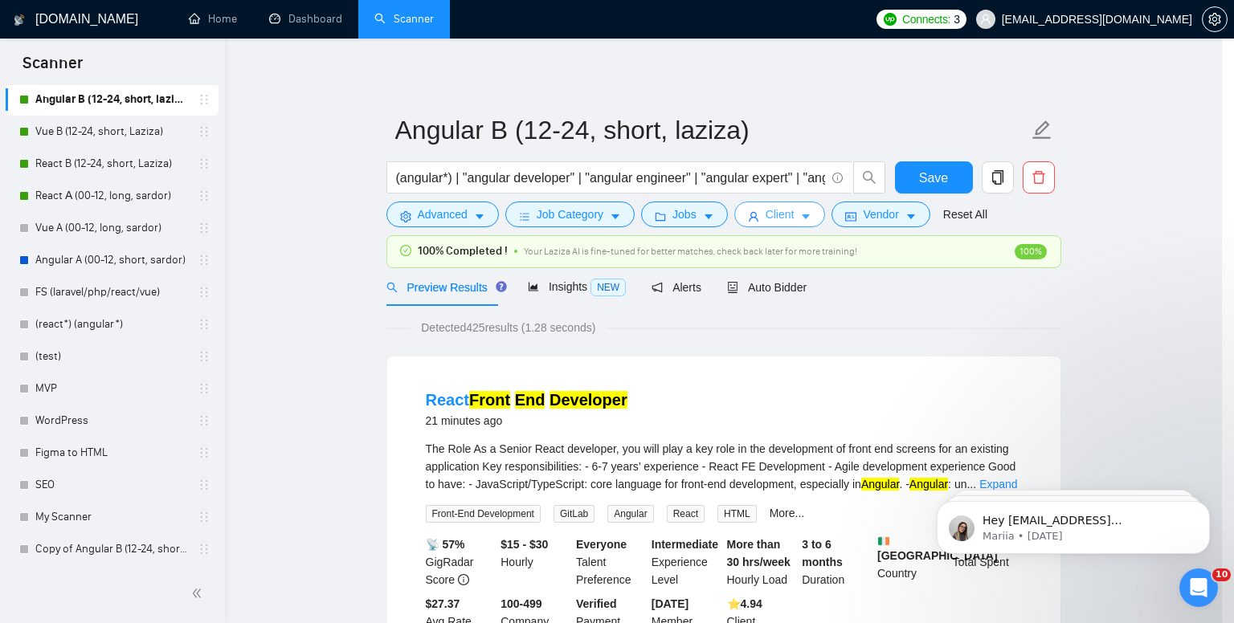
scroll to position [0, 0]
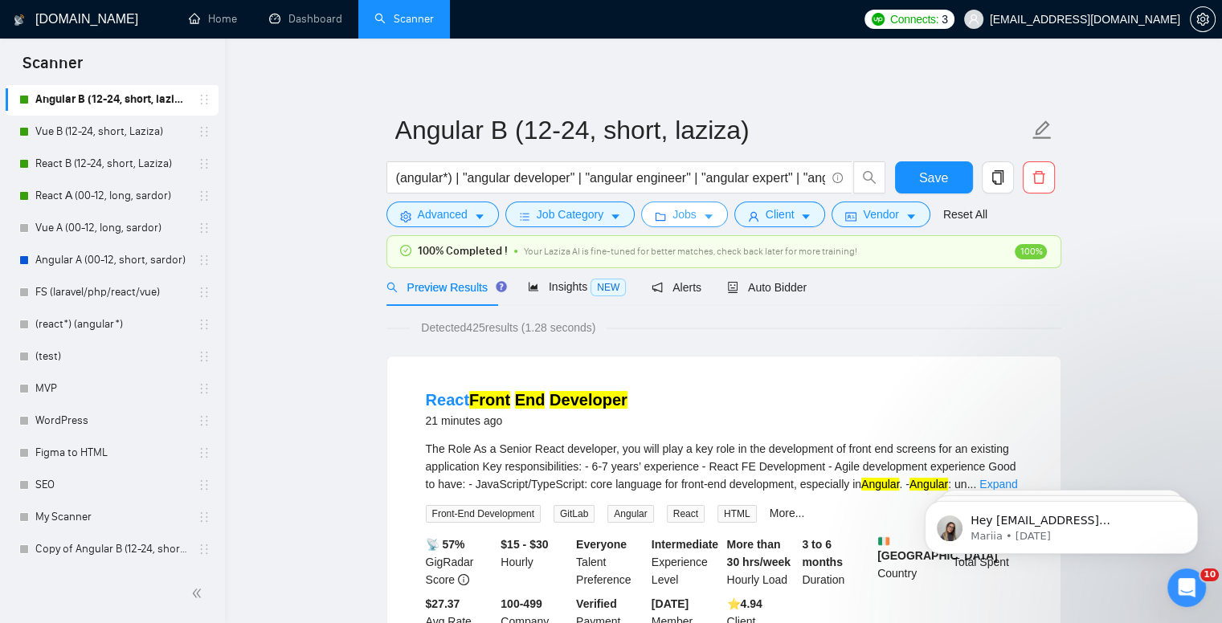
click at [694, 210] on button "Jobs" at bounding box center [684, 215] width 87 height 26
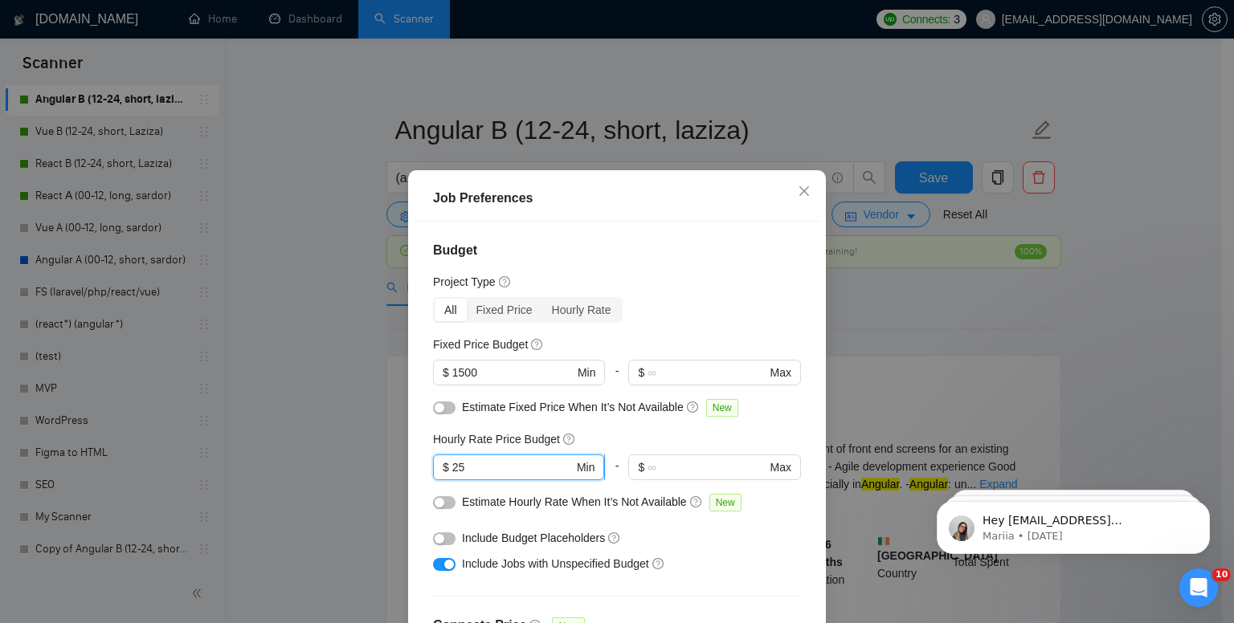
click at [498, 464] on input "25" at bounding box center [512, 468] width 121 height 18
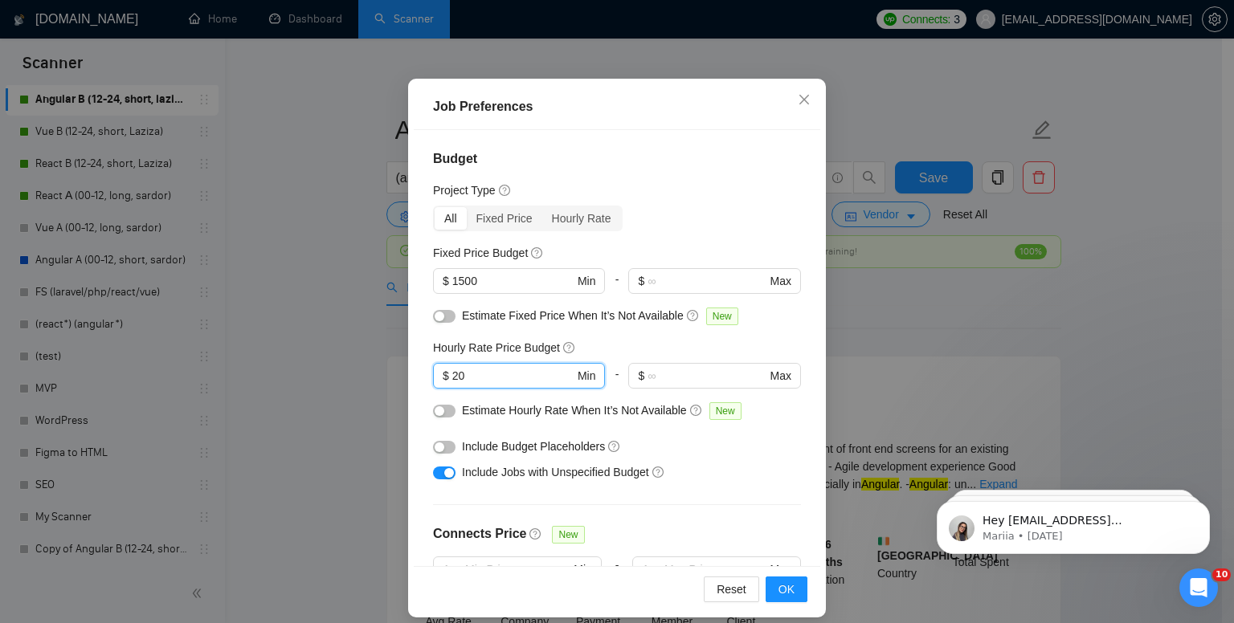
scroll to position [104, 0]
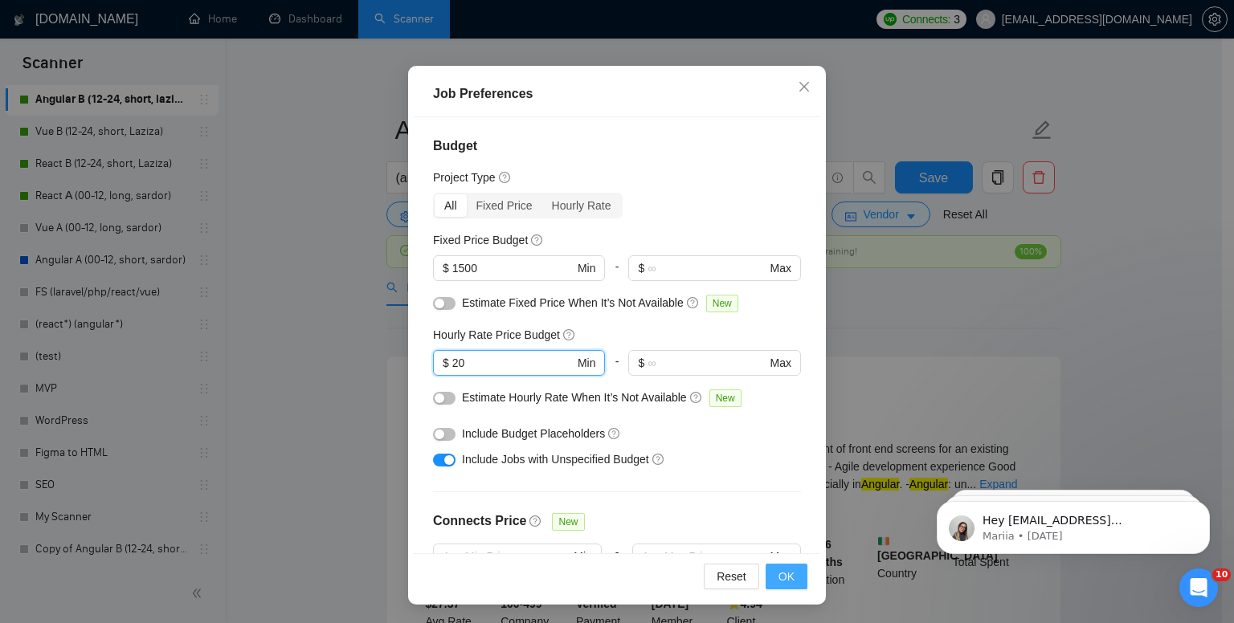
type input "20"
click at [778, 580] on span "OK" at bounding box center [786, 577] width 16 height 18
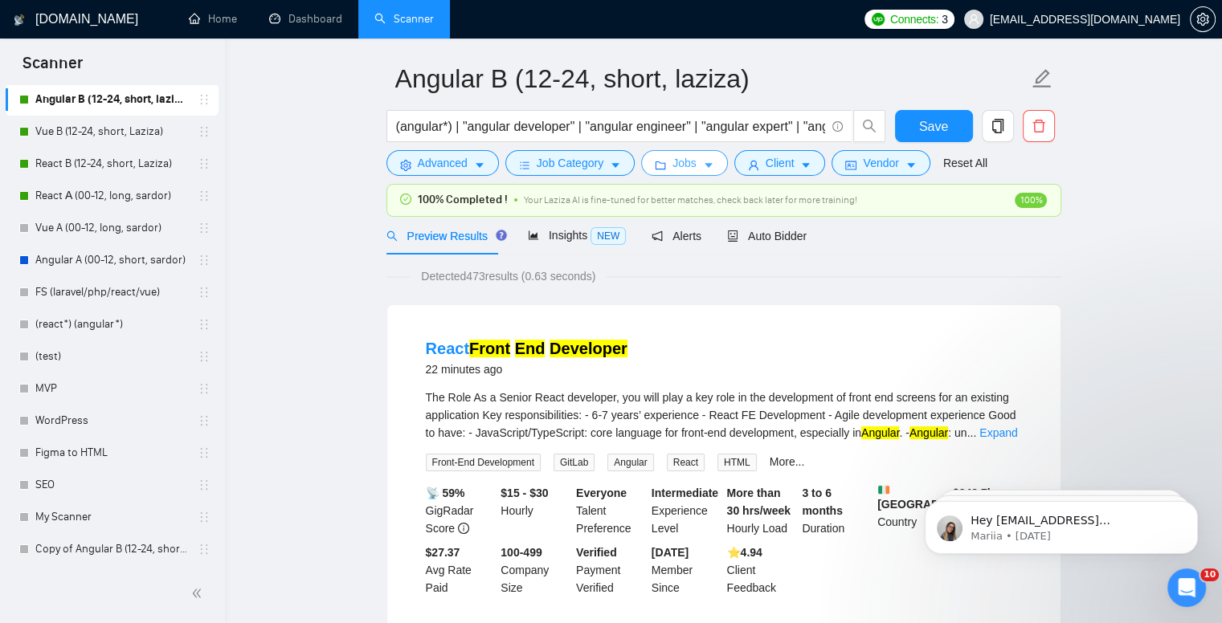
scroll to position [0, 0]
